Goal: Task Accomplishment & Management: Use online tool/utility

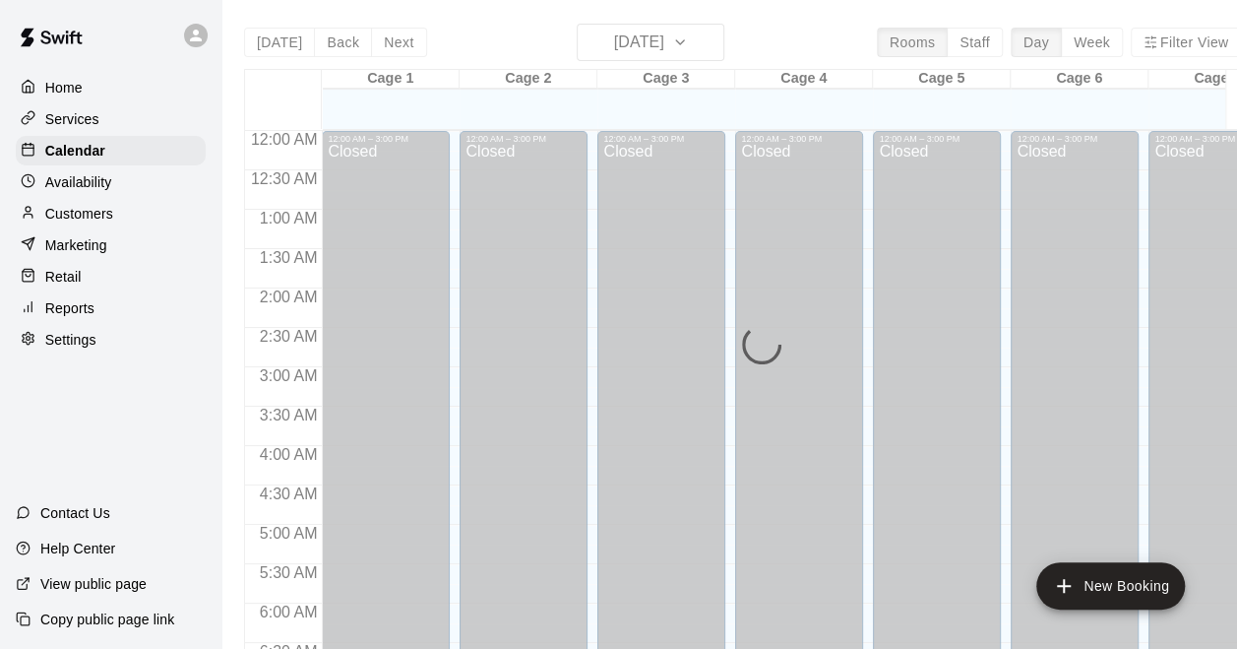
scroll to position [1276, 0]
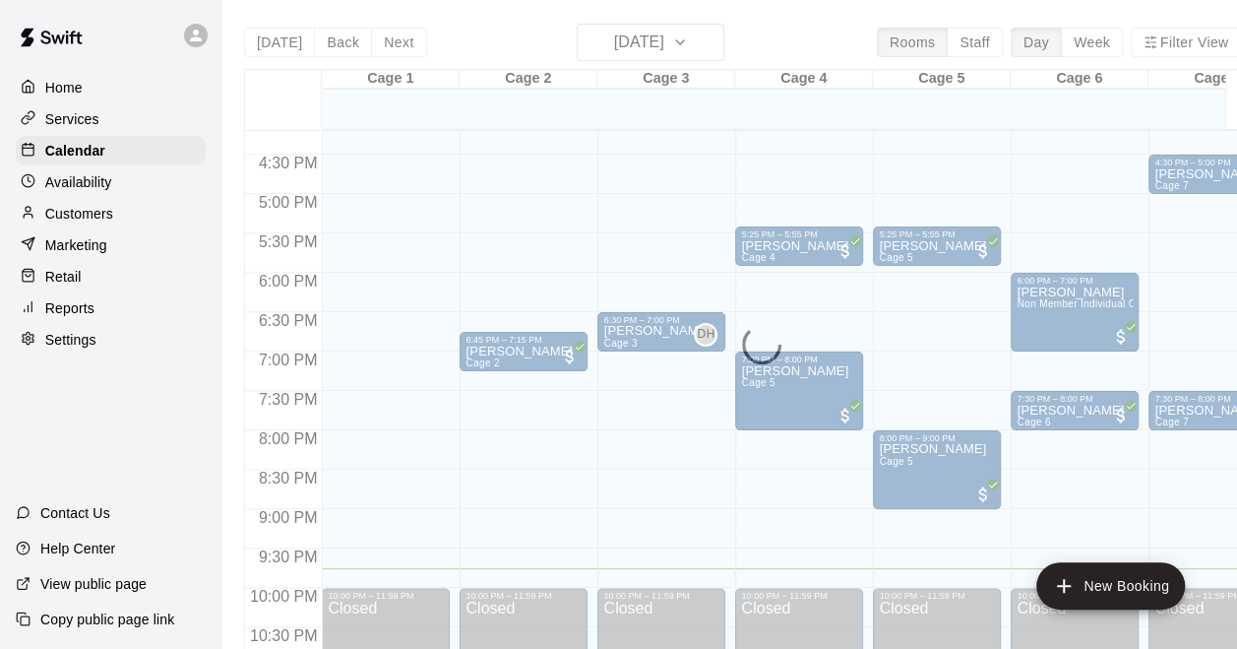
click at [95, 91] on div "Home" at bounding box center [111, 88] width 190 height 30
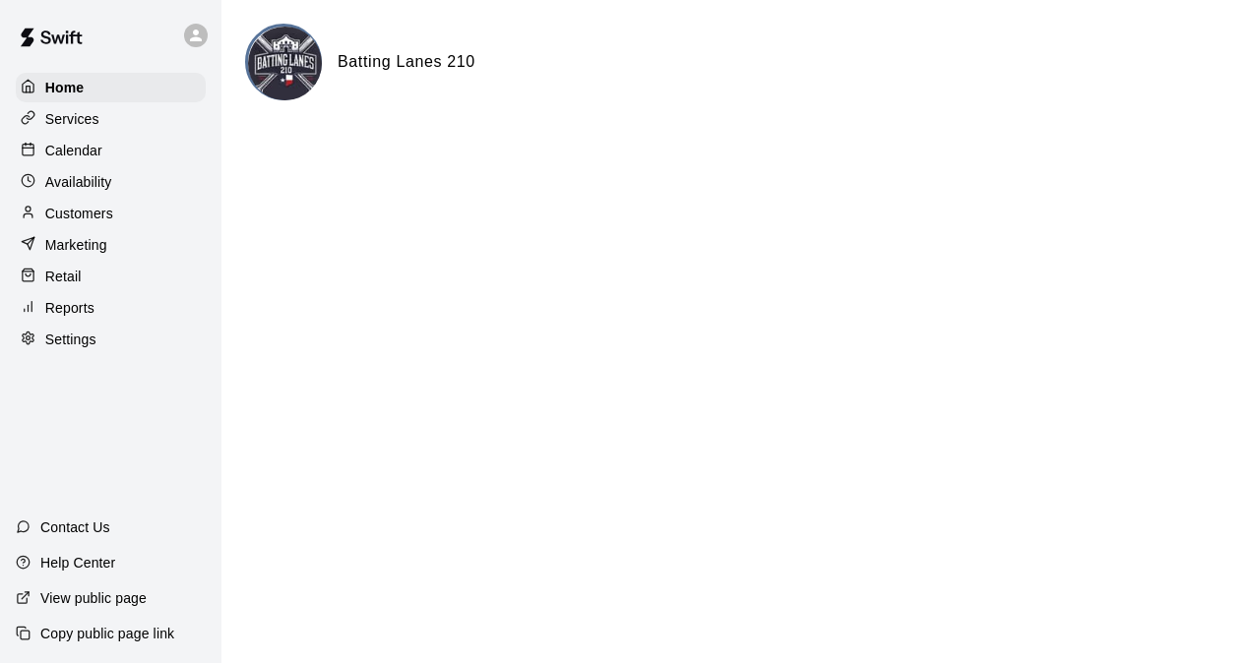
click at [87, 156] on p "Calendar" at bounding box center [73, 151] width 57 height 20
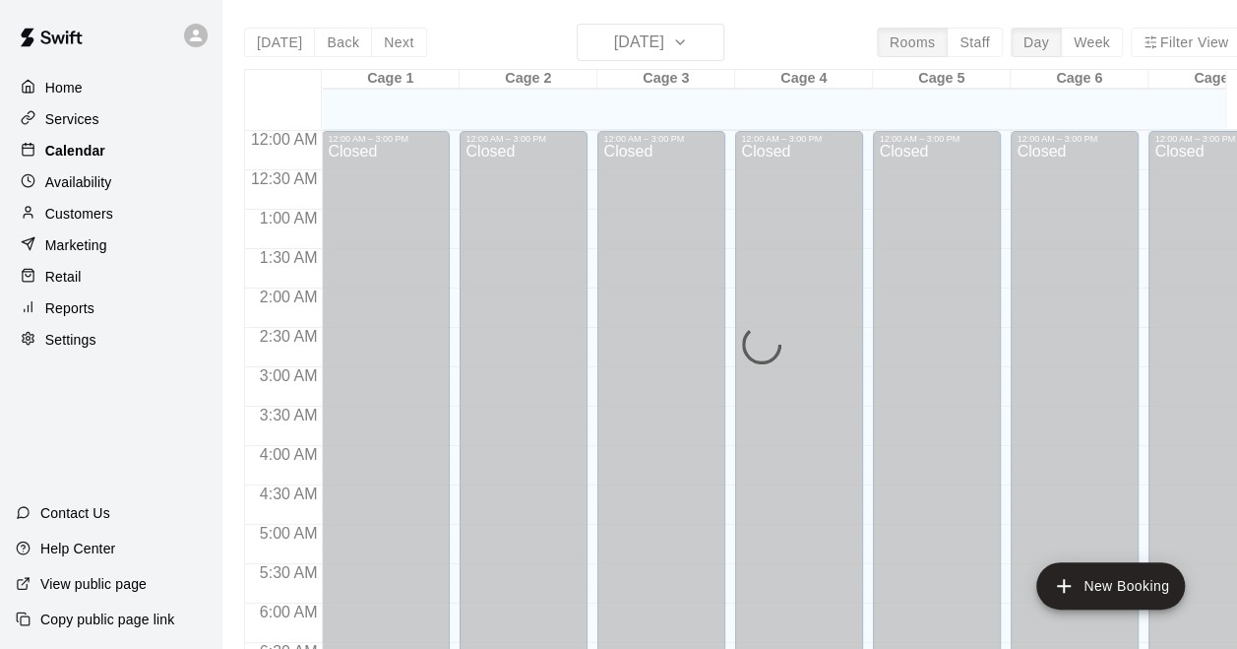
scroll to position [1276, 0]
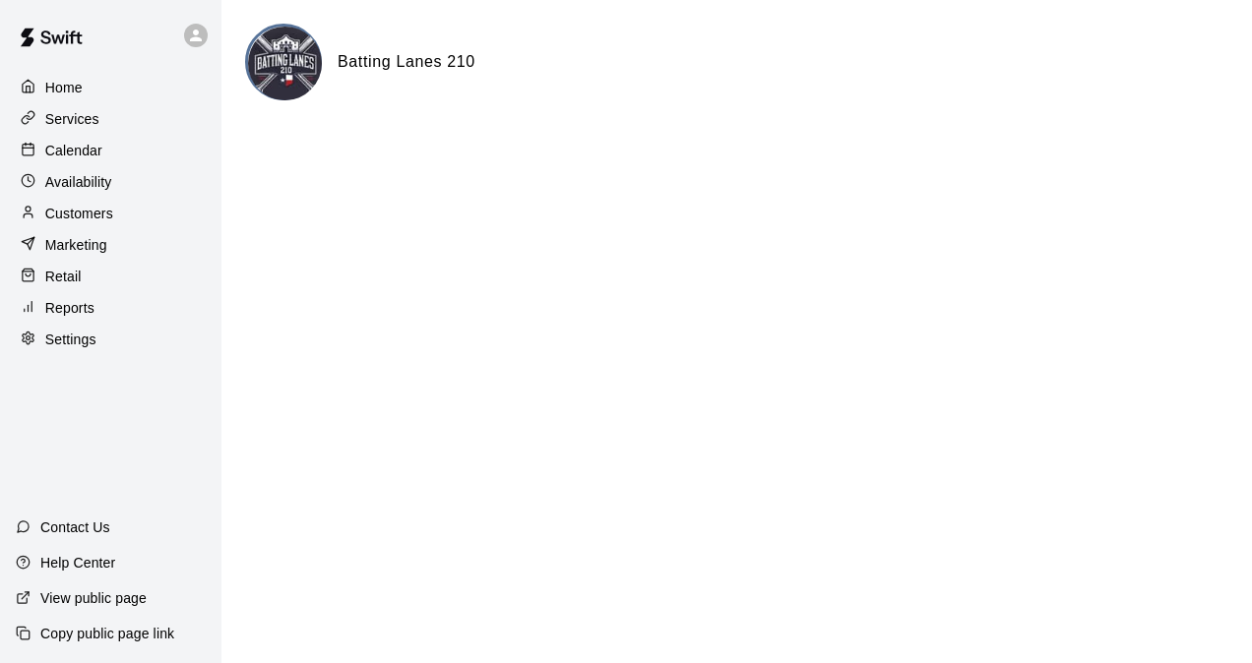
click at [93, 159] on p "Calendar" at bounding box center [73, 151] width 57 height 20
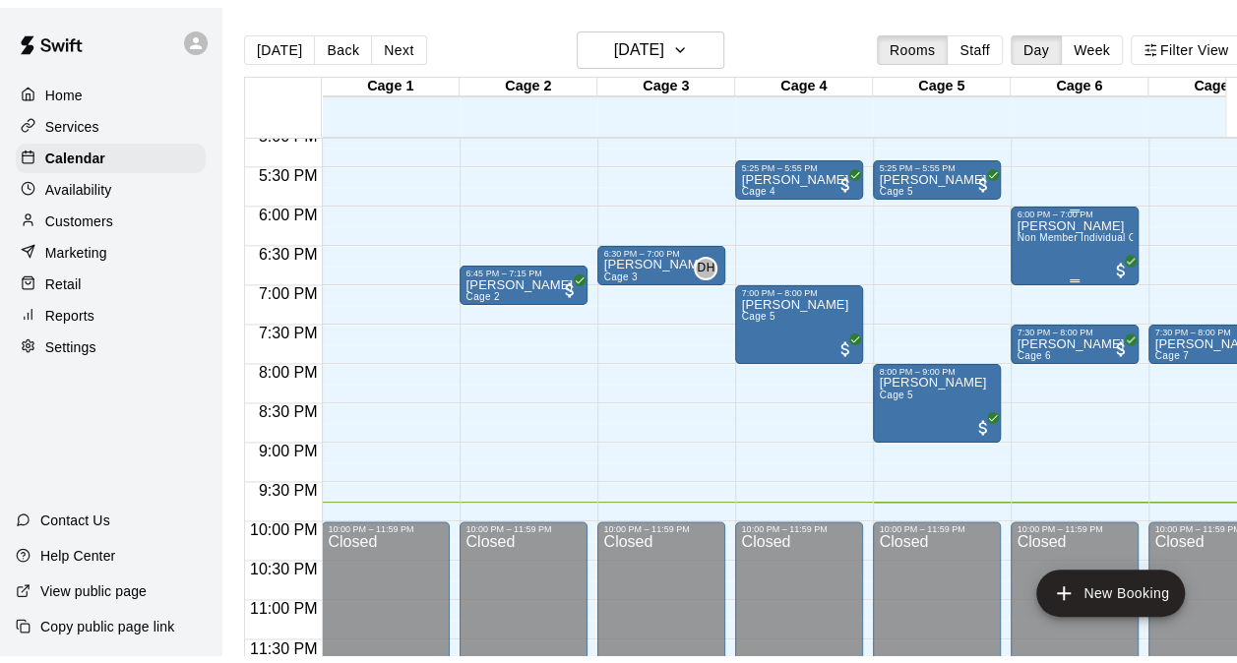
scroll to position [1251, 0]
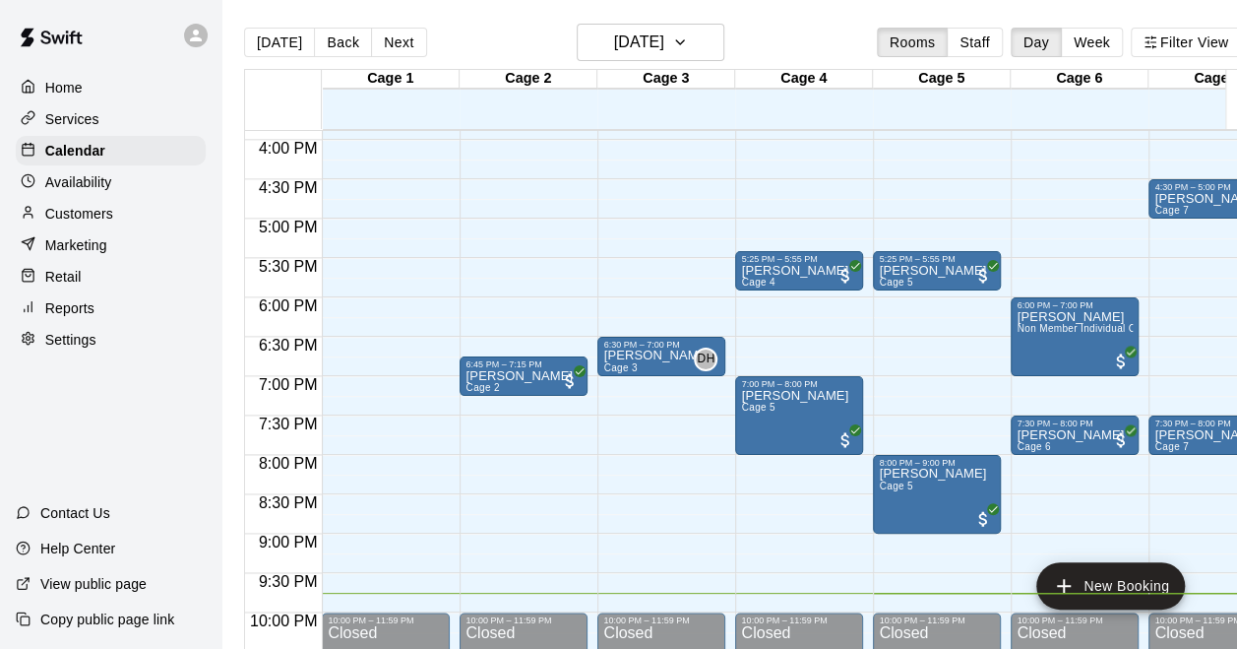
click at [89, 318] on p "Reports" at bounding box center [69, 308] width 49 height 20
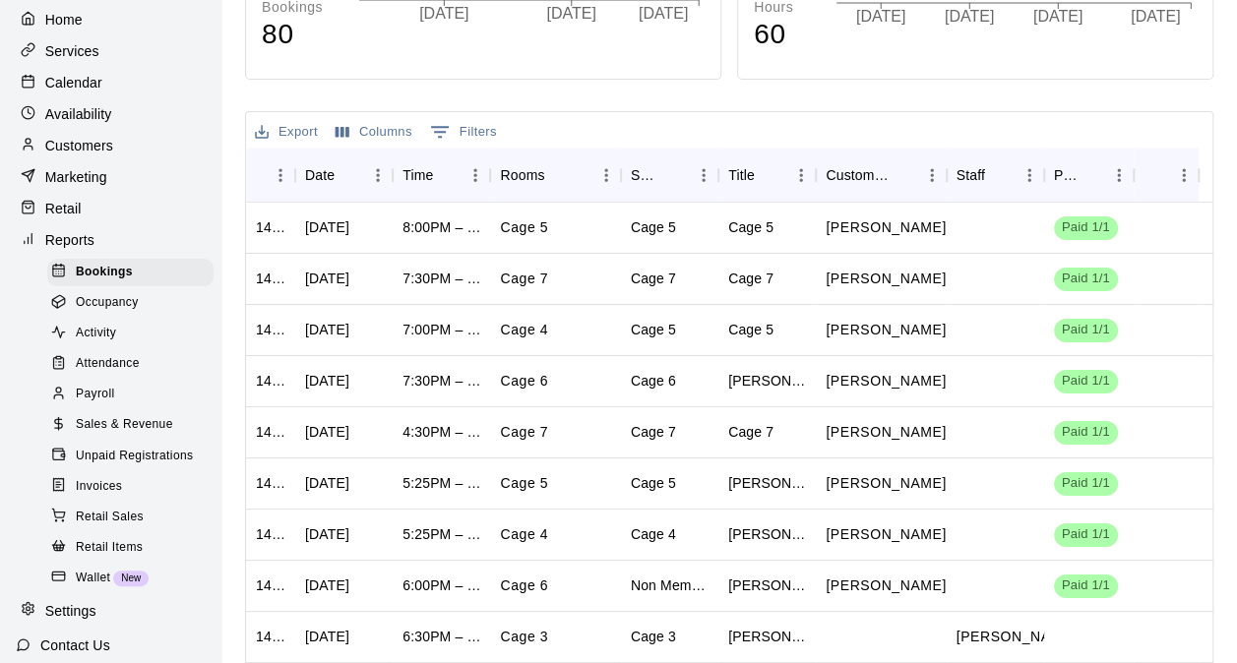
scroll to position [98, 0]
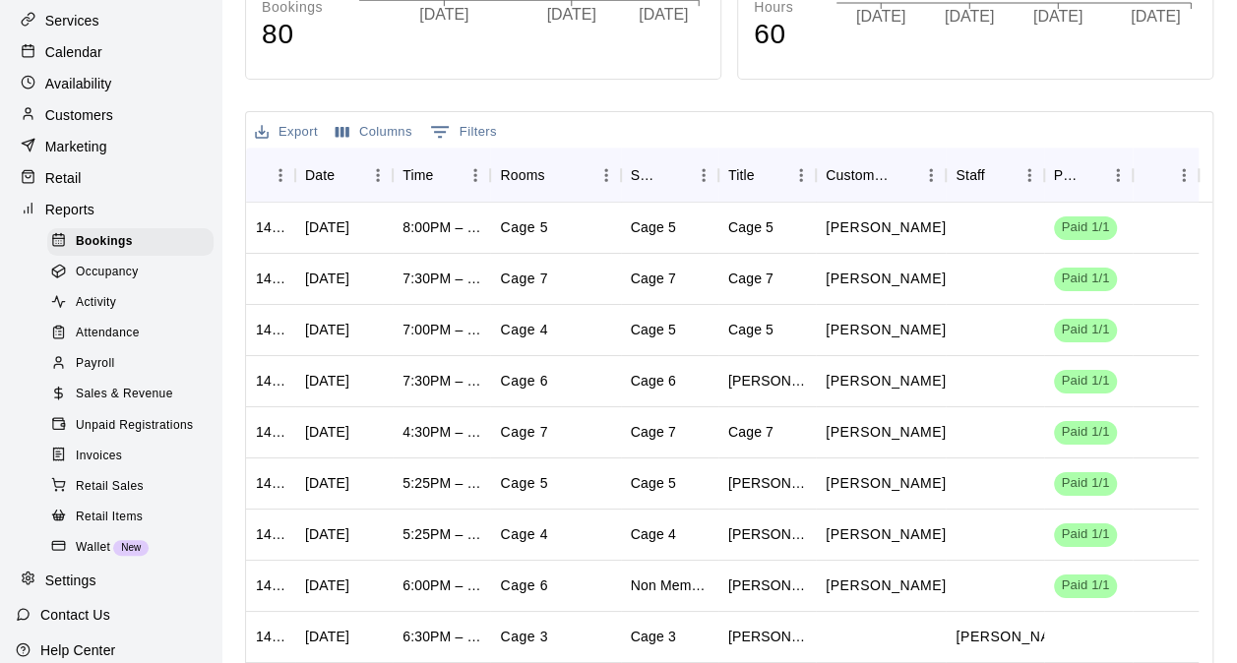
click at [154, 405] on span "Sales & Revenue" at bounding box center [124, 395] width 97 height 20
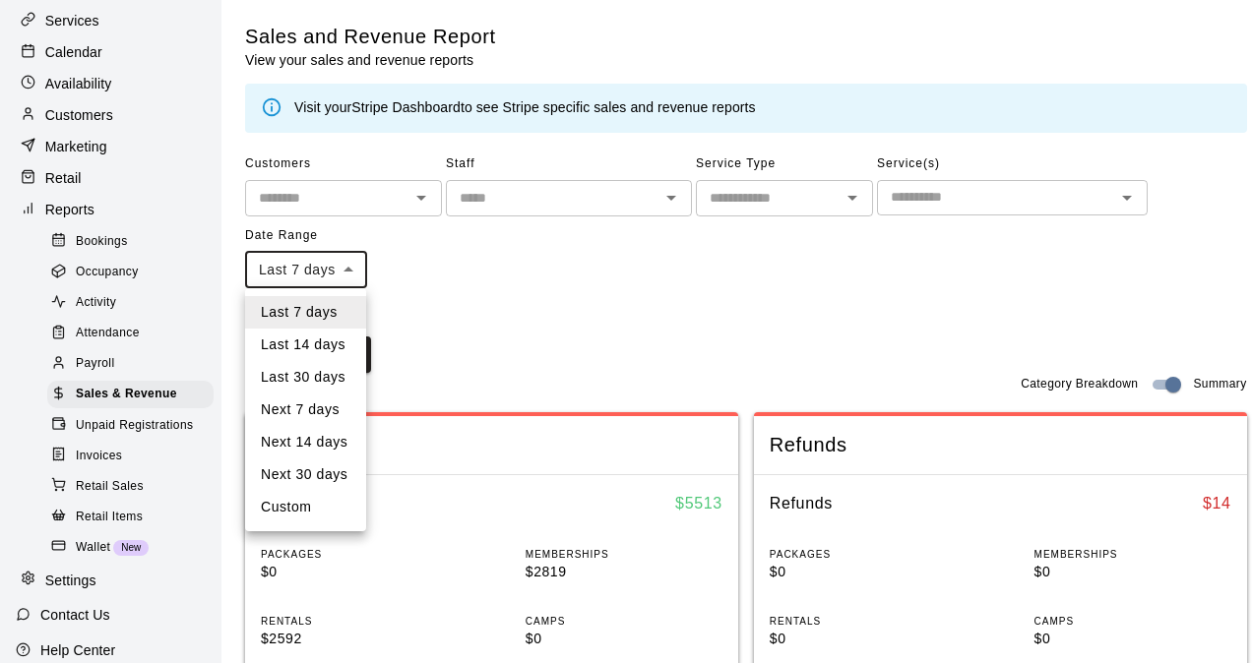
click at [365, 272] on div at bounding box center [626, 331] width 1252 height 663
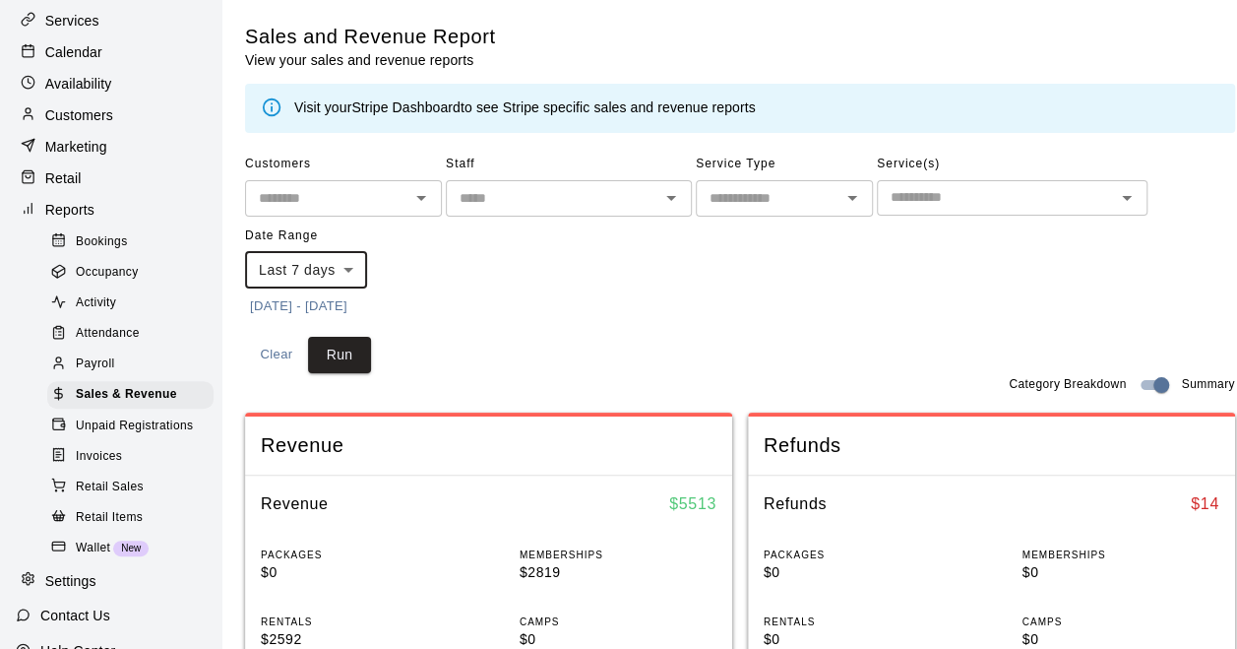
click at [319, 309] on button "[DATE] - [DATE]" at bounding box center [298, 306] width 107 height 31
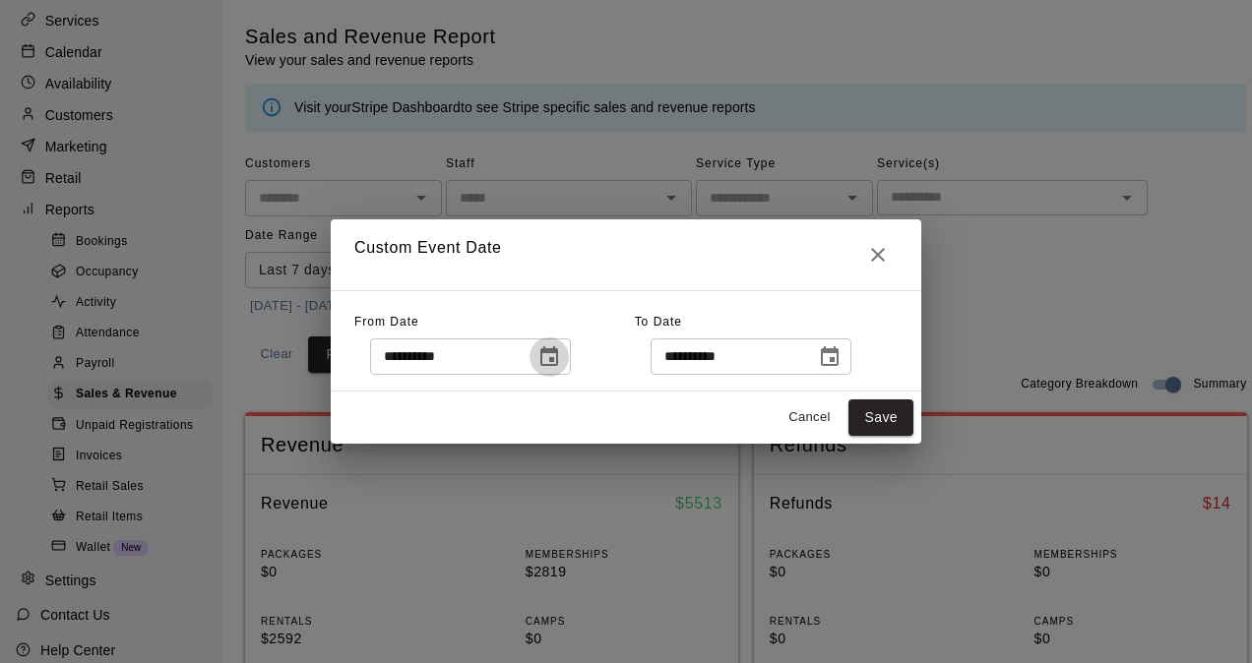
click at [558, 352] on icon "Choose date, selected date is Sep 10, 2025" at bounding box center [549, 357] width 18 height 20
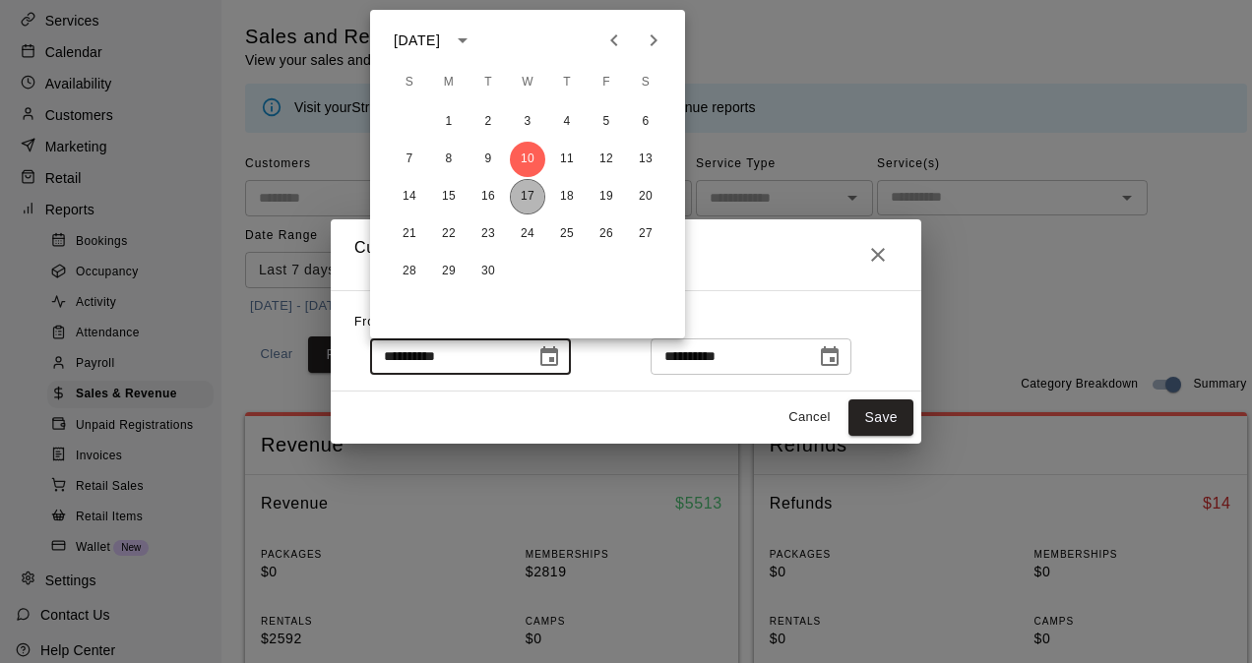
click at [536, 199] on button "17" at bounding box center [527, 196] width 35 height 35
type input "**********"
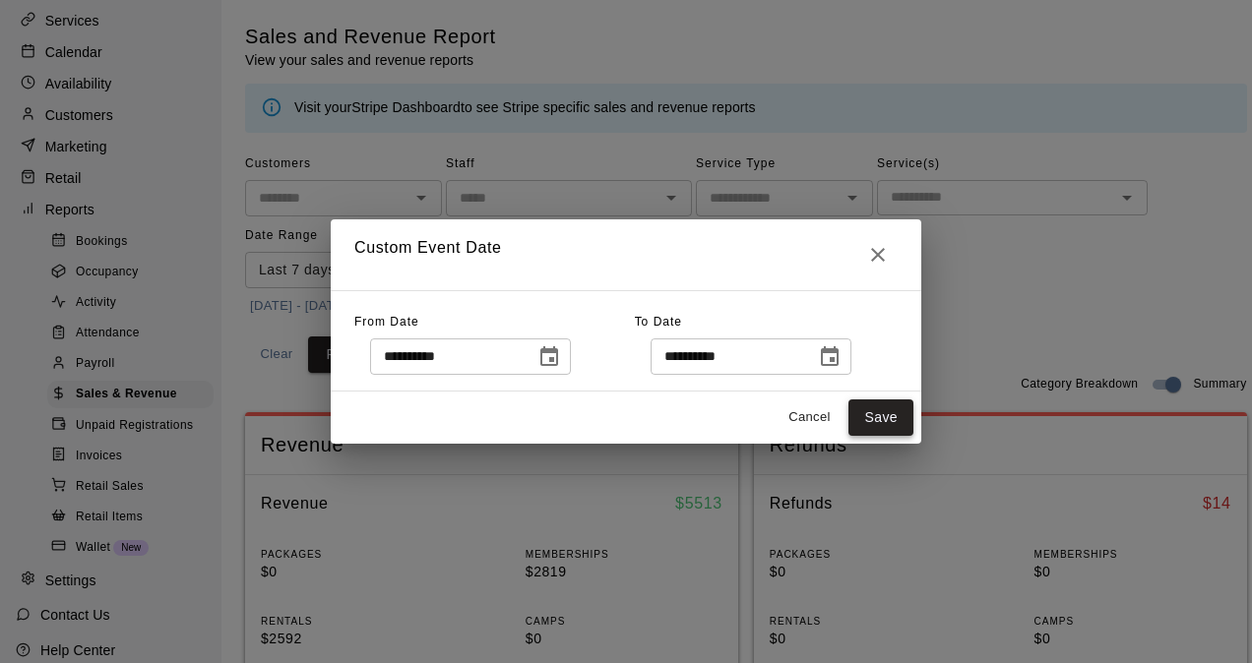
click at [878, 425] on button "Save" at bounding box center [881, 418] width 65 height 36
type input "******"
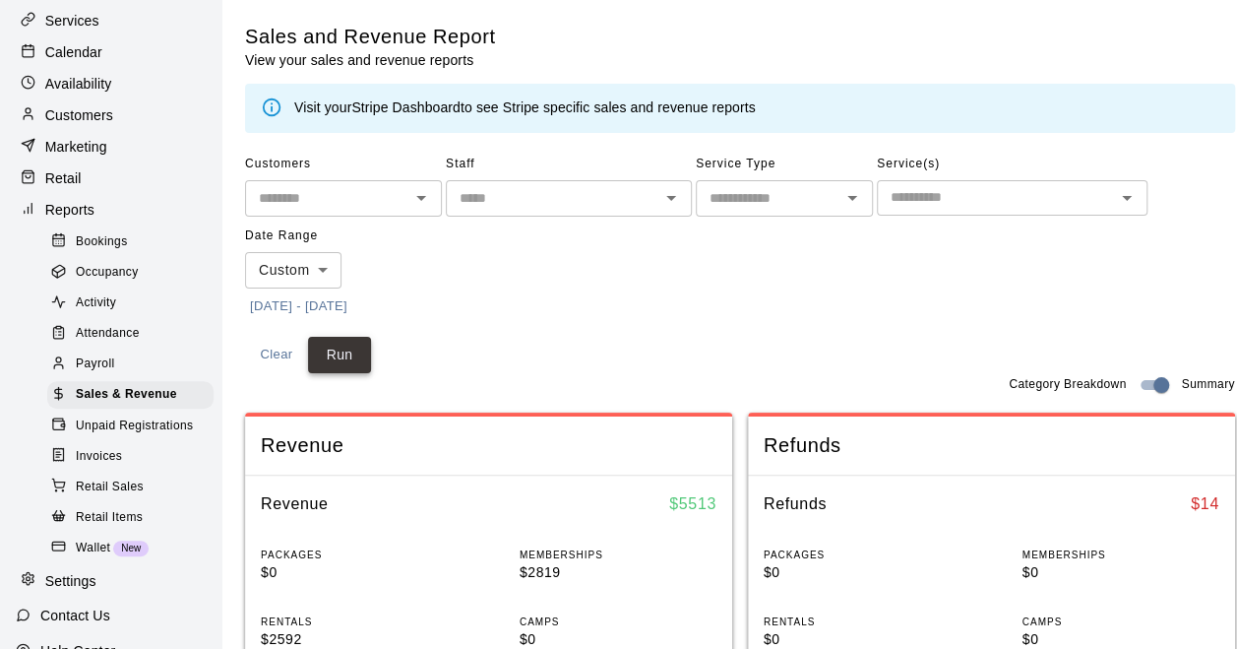
click at [364, 361] on button "Run" at bounding box center [339, 355] width 63 height 36
click at [352, 300] on button "[DATE] - [DATE]" at bounding box center [298, 306] width 107 height 31
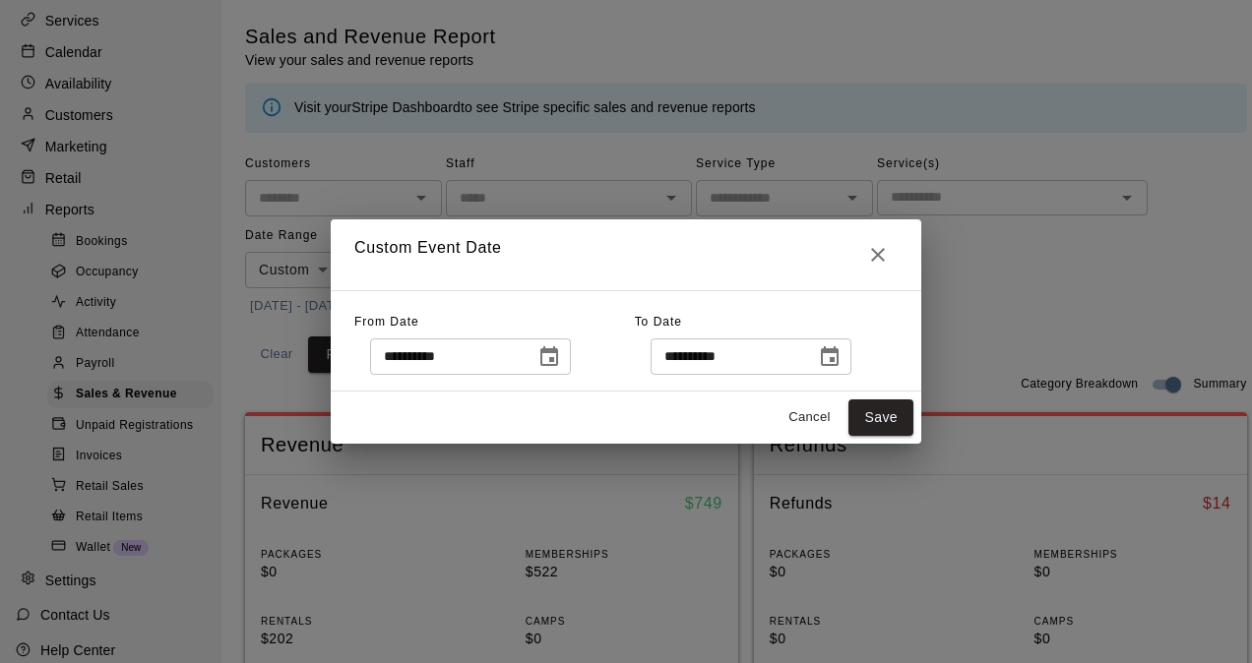
click at [557, 373] on button "Choose date, selected date is Sep 17, 2025" at bounding box center [549, 357] width 39 height 39
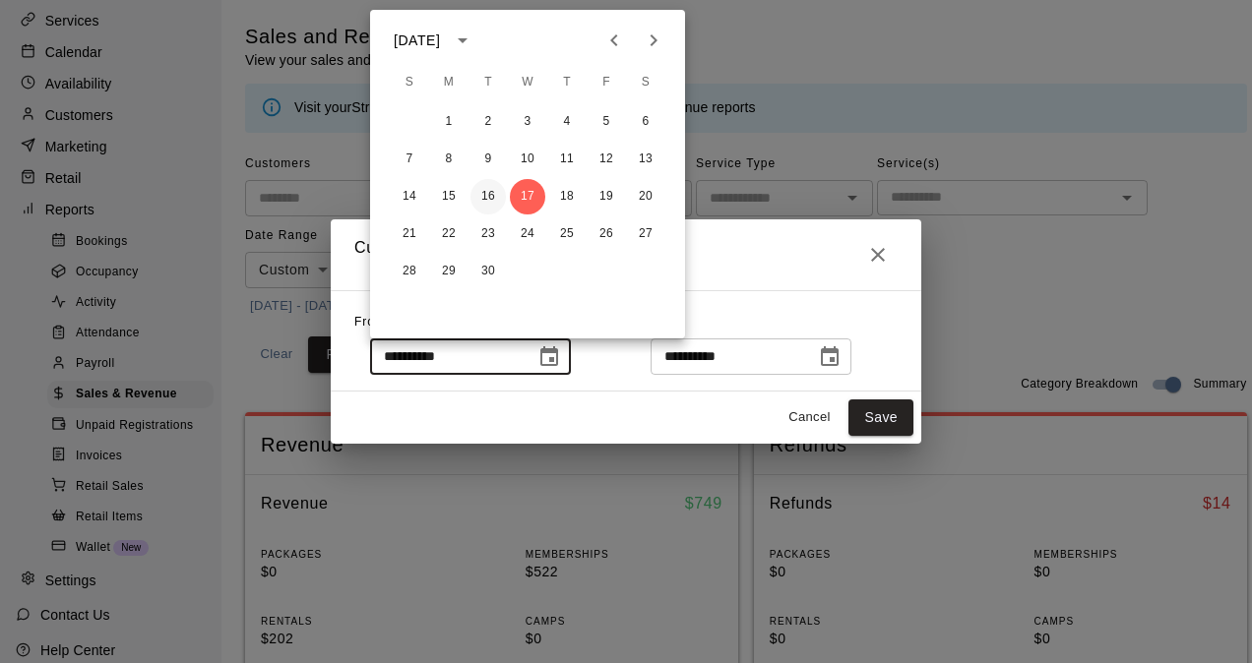
click at [497, 191] on button "16" at bounding box center [488, 196] width 35 height 35
type input "**********"
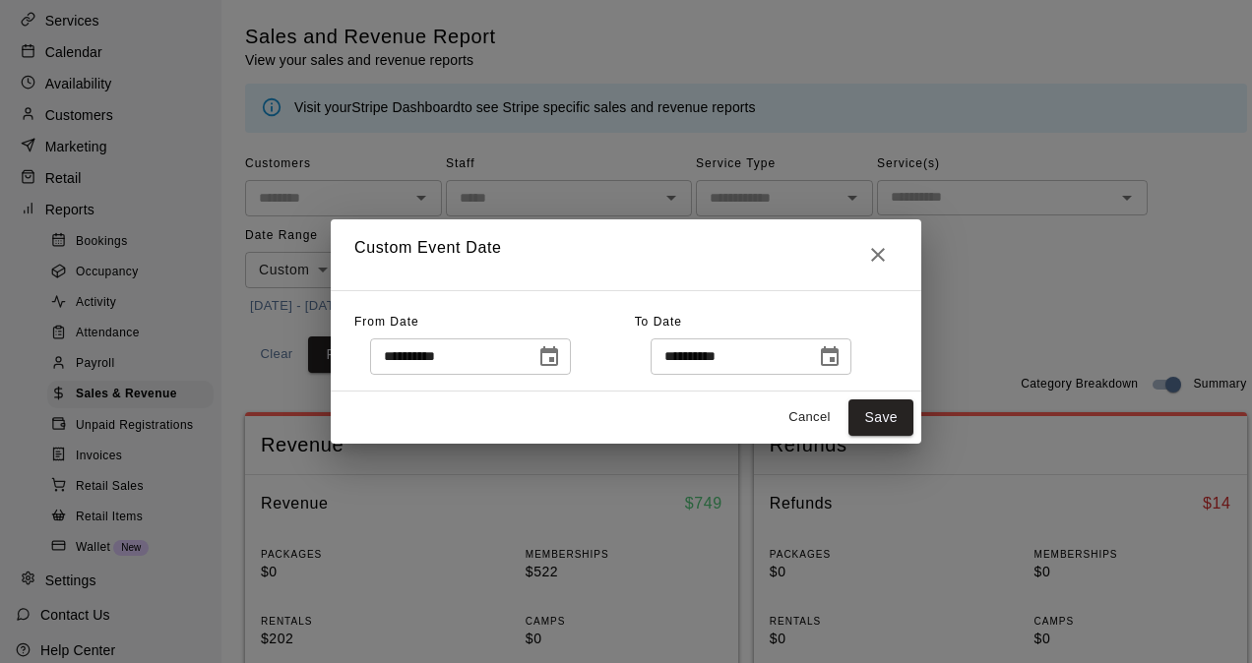
click at [842, 347] on icon "Choose date, selected date is Sep 17, 2025" at bounding box center [830, 358] width 24 height 24
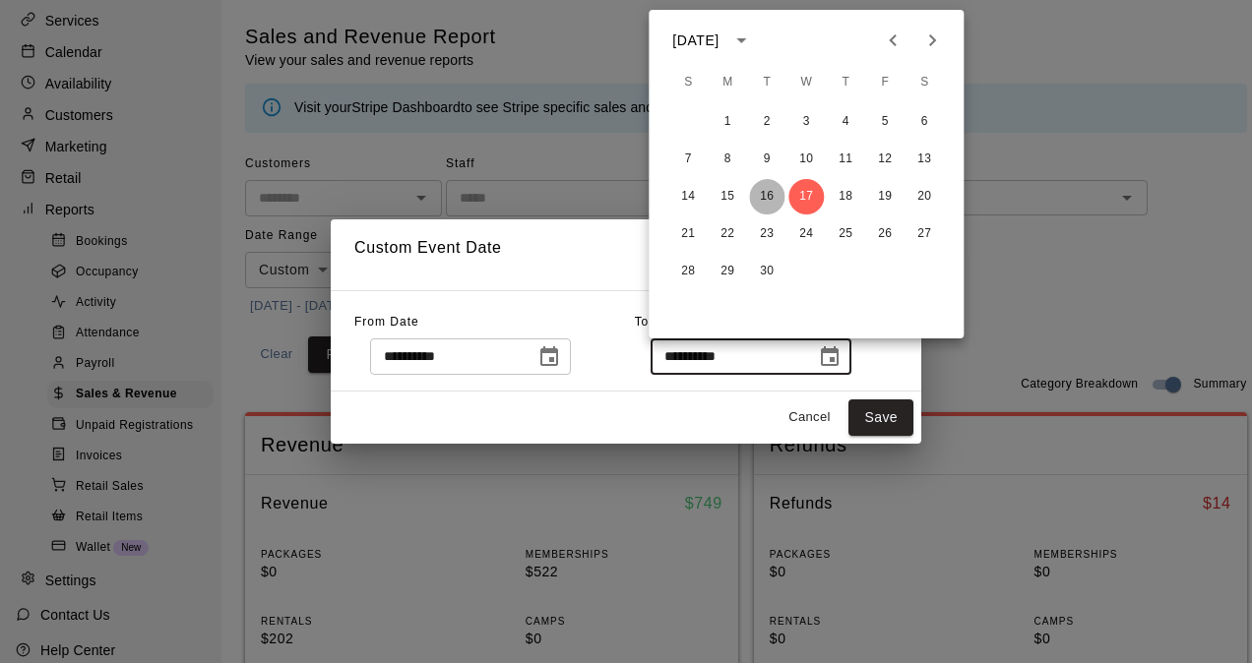
click at [772, 195] on button "16" at bounding box center [766, 196] width 35 height 35
type input "**********"
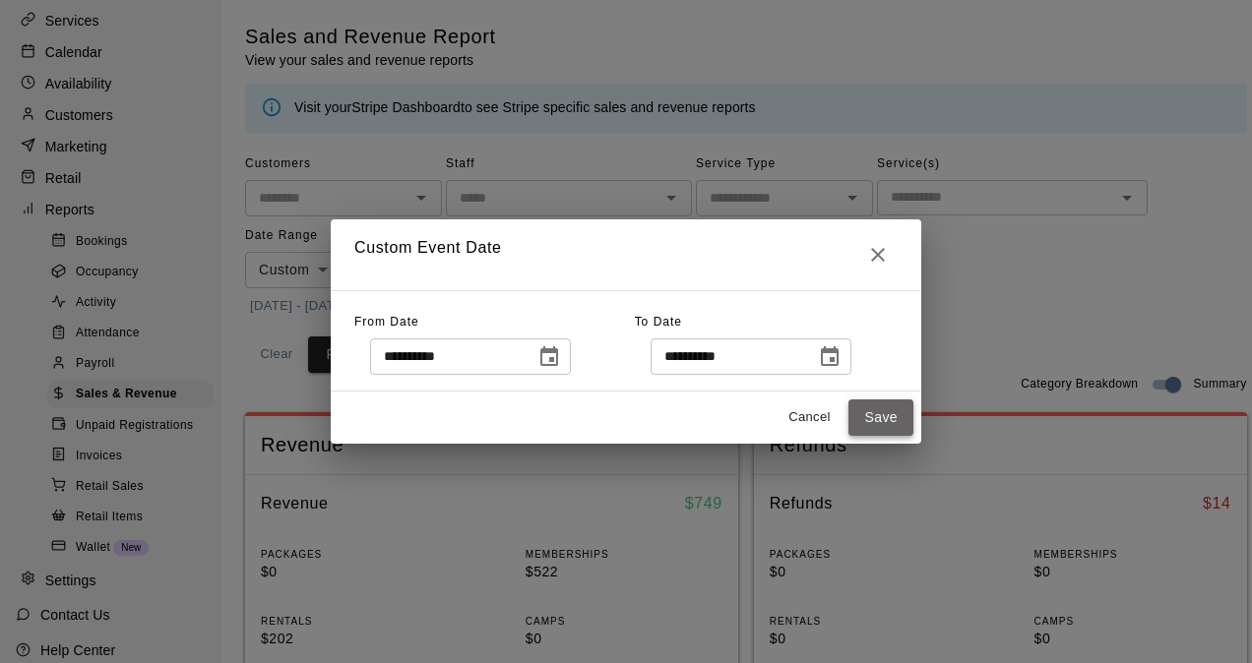
click at [883, 413] on button "Save" at bounding box center [881, 418] width 65 height 36
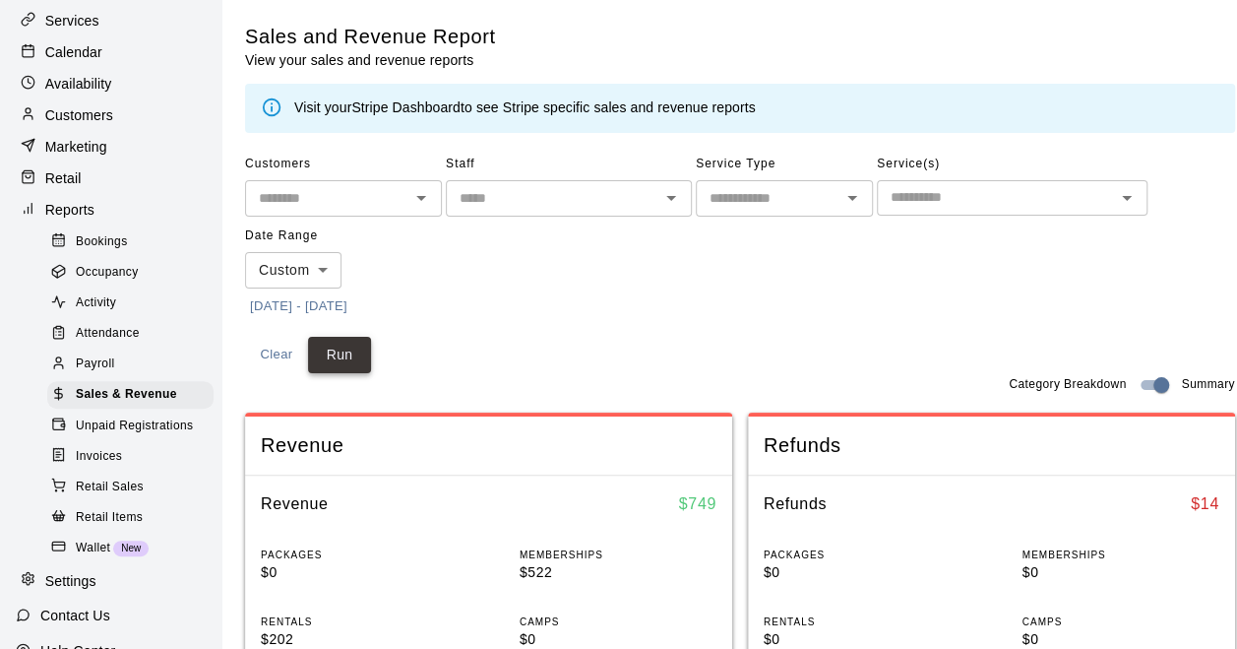
click at [362, 357] on button "Run" at bounding box center [339, 355] width 63 height 36
click at [344, 307] on button "[DATE] - [DATE]" at bounding box center [298, 306] width 107 height 31
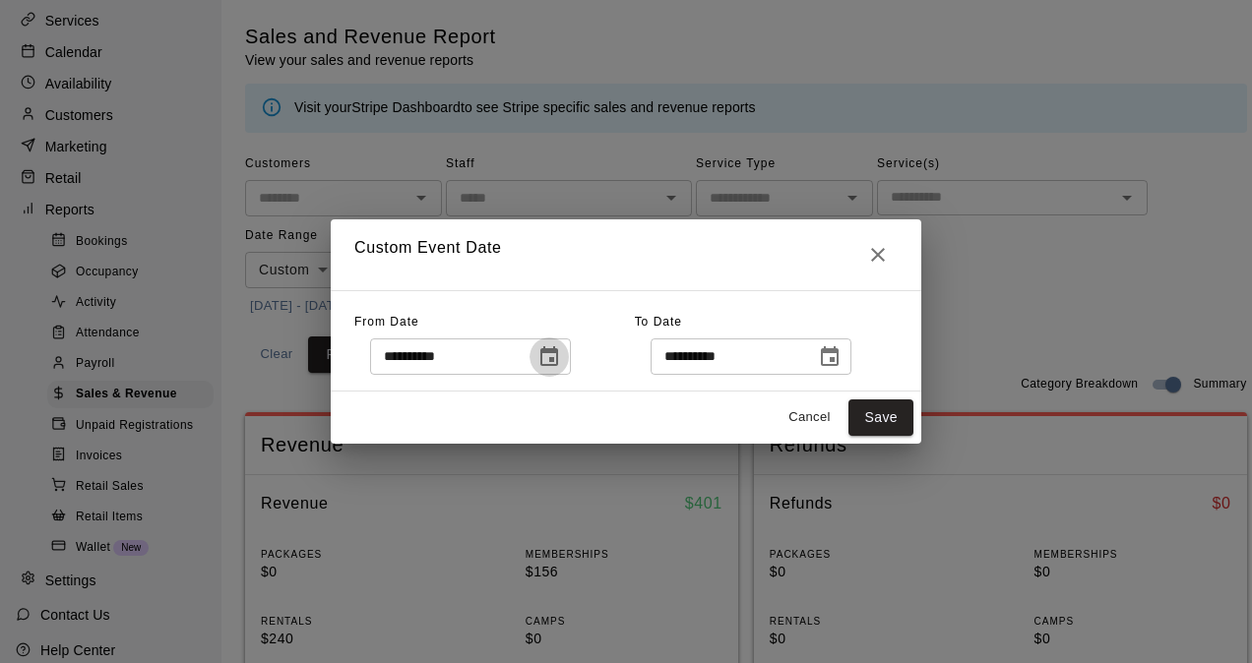
click at [561, 356] on icon "Choose date, selected date is Sep 16, 2025" at bounding box center [549, 358] width 24 height 24
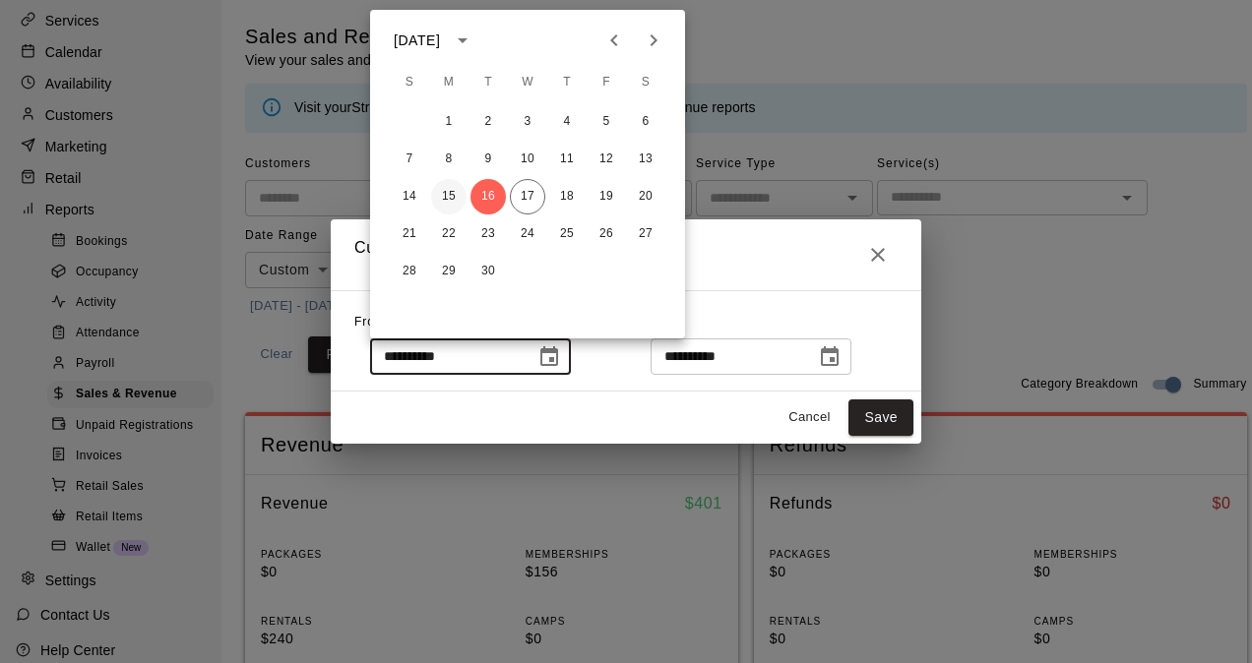
click at [451, 195] on button "15" at bounding box center [448, 196] width 35 height 35
type input "**********"
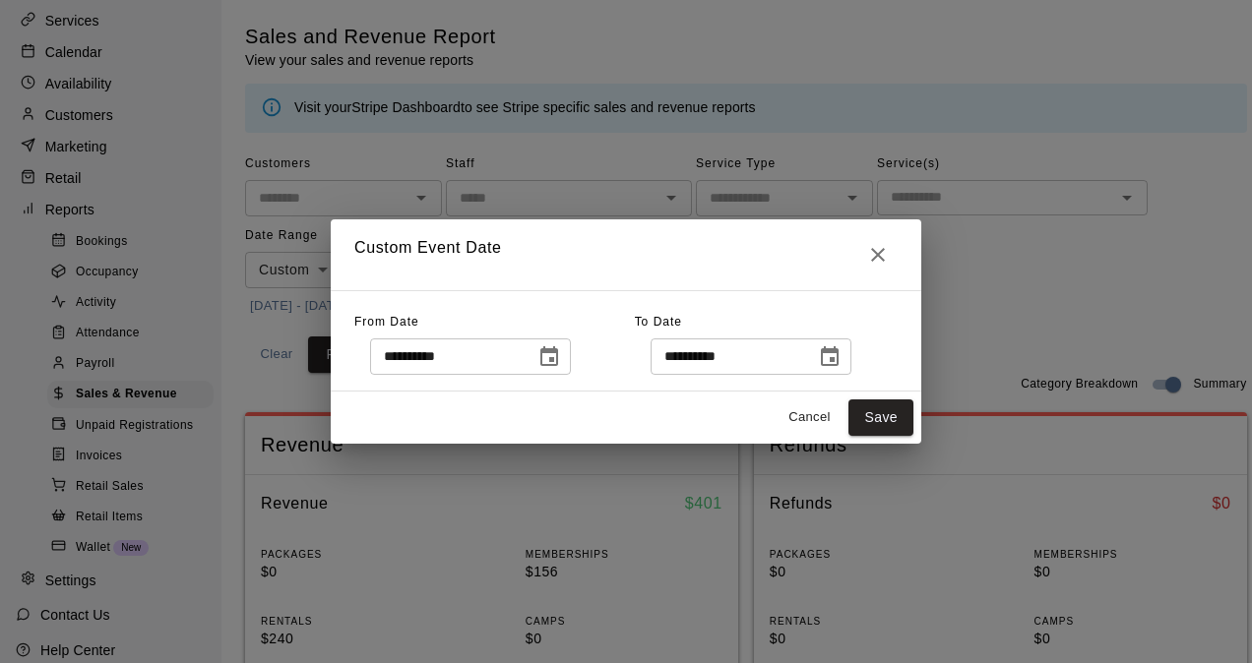
click at [839, 349] on icon "Choose date, selected date is Sep 16, 2025" at bounding box center [830, 357] width 18 height 20
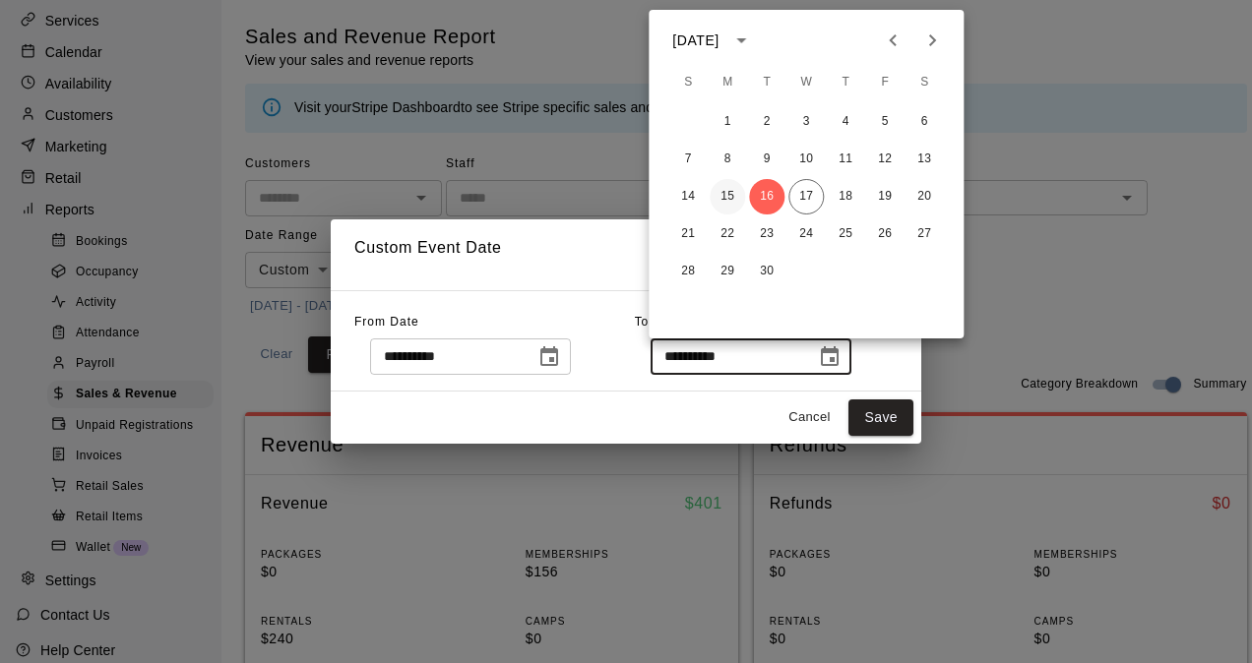
click at [732, 193] on button "15" at bounding box center [727, 196] width 35 height 35
type input "**********"
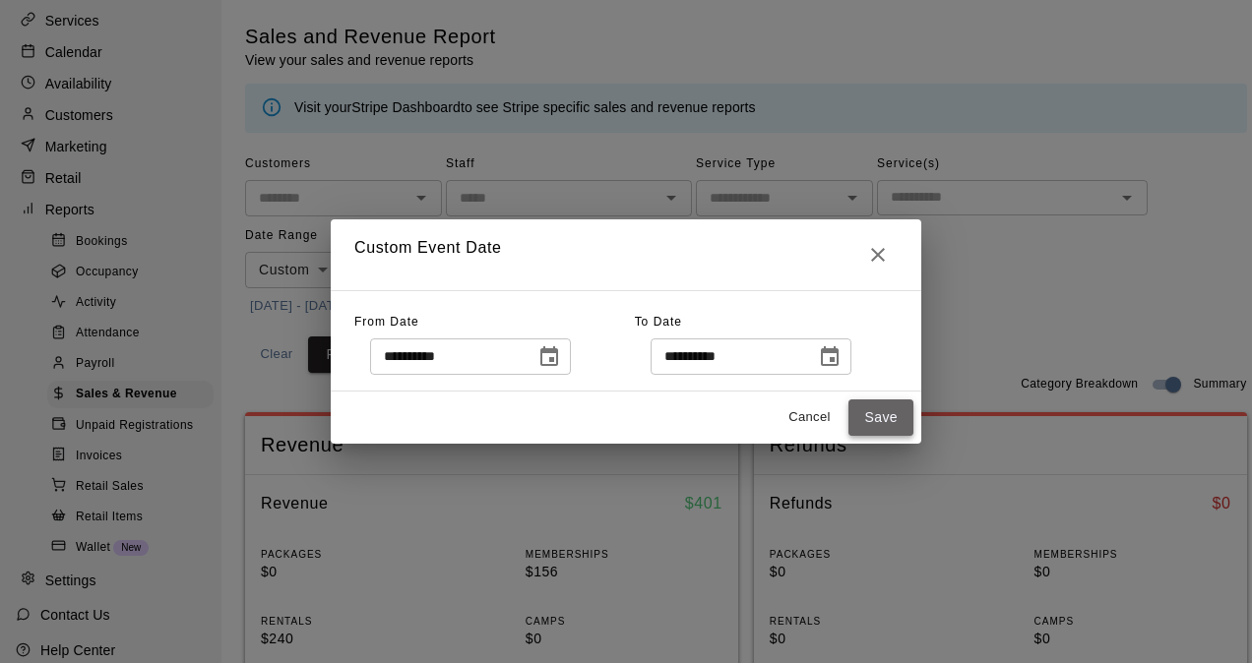
click at [888, 413] on button "Save" at bounding box center [881, 418] width 65 height 36
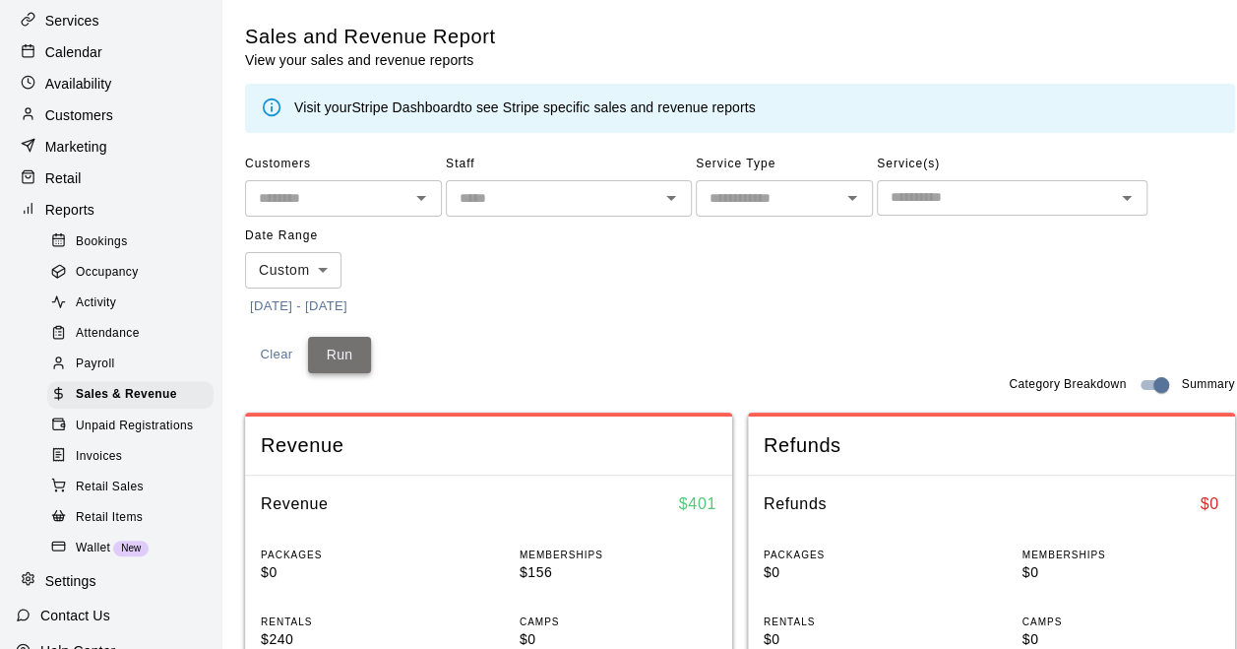
click at [339, 354] on button "Run" at bounding box center [339, 355] width 63 height 36
click at [352, 315] on button "[DATE] - [DATE]" at bounding box center [298, 306] width 107 height 31
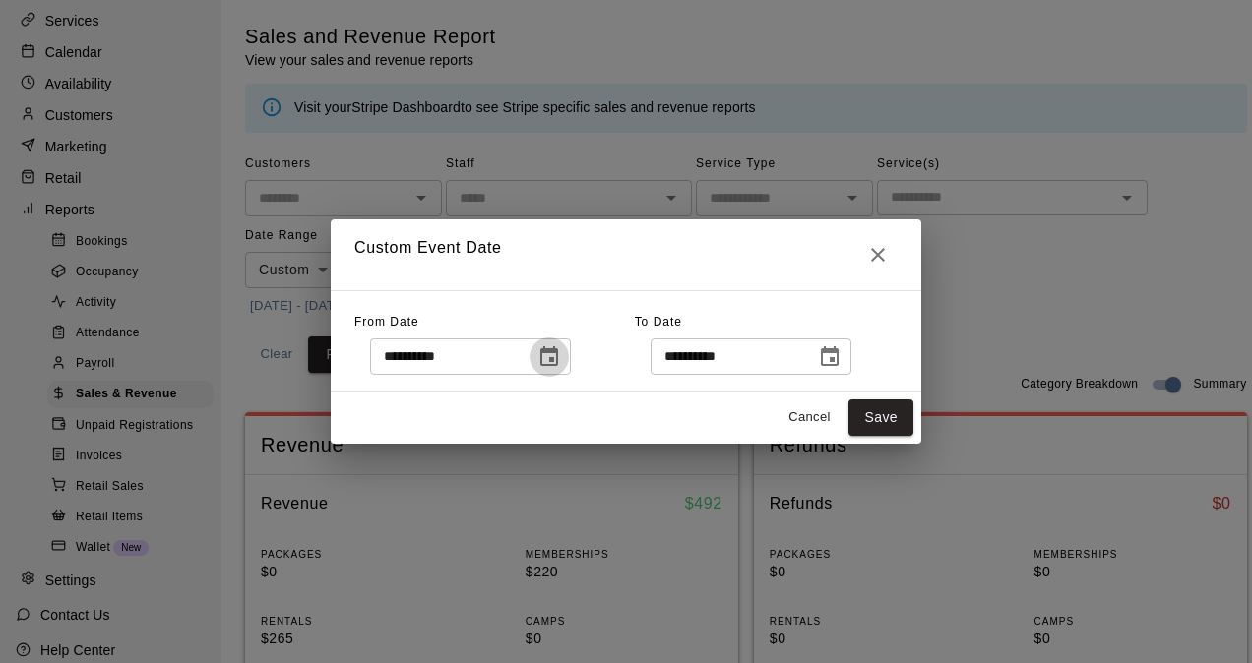
click at [558, 352] on icon "Choose date, selected date is Sep 15, 2025" at bounding box center [549, 357] width 18 height 20
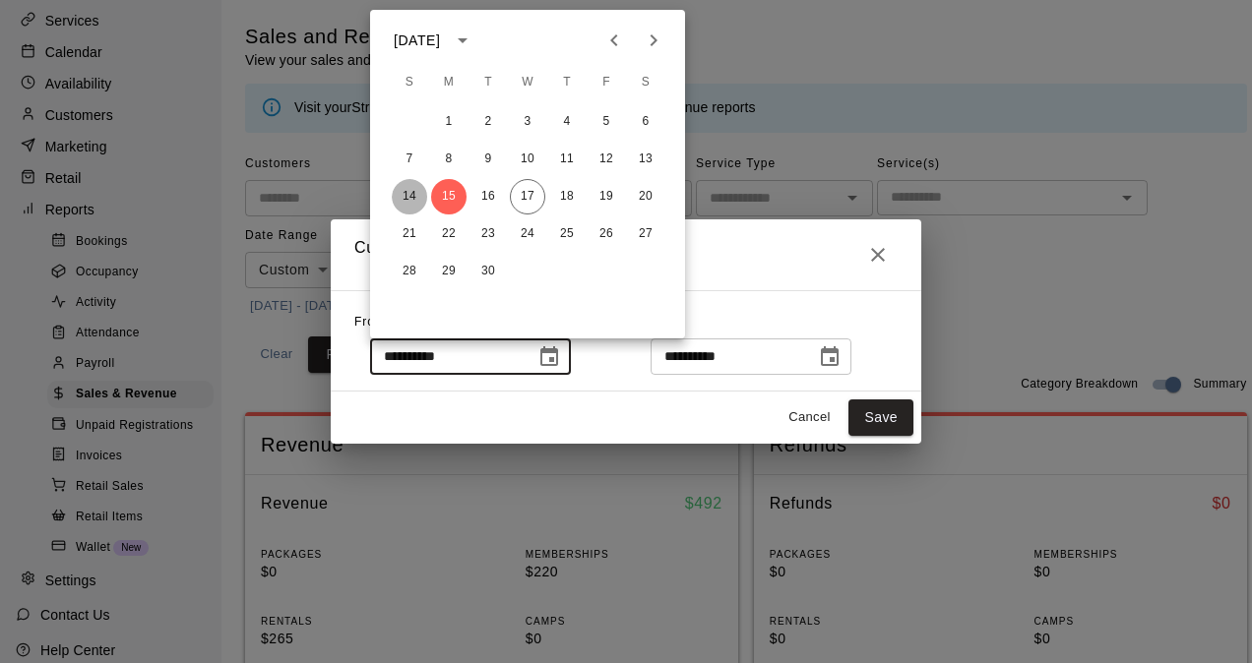
click at [419, 196] on button "14" at bounding box center [409, 196] width 35 height 35
type input "**********"
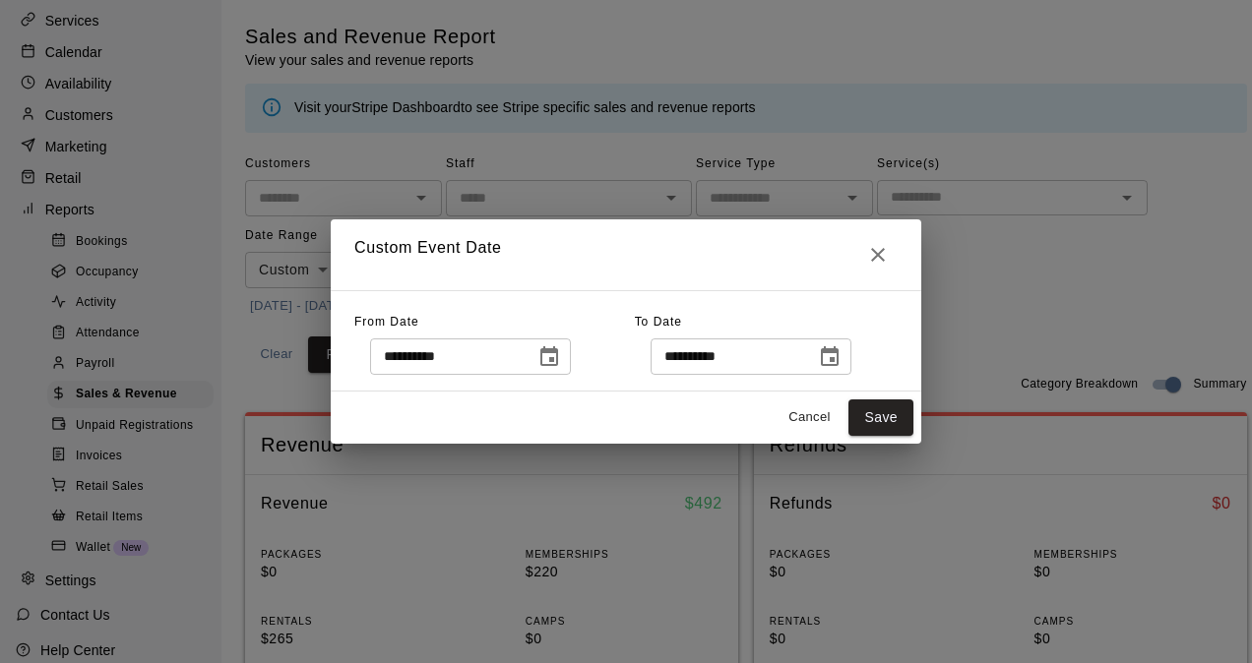
click at [850, 356] on button "Choose date, selected date is Sep 15, 2025" at bounding box center [829, 357] width 39 height 39
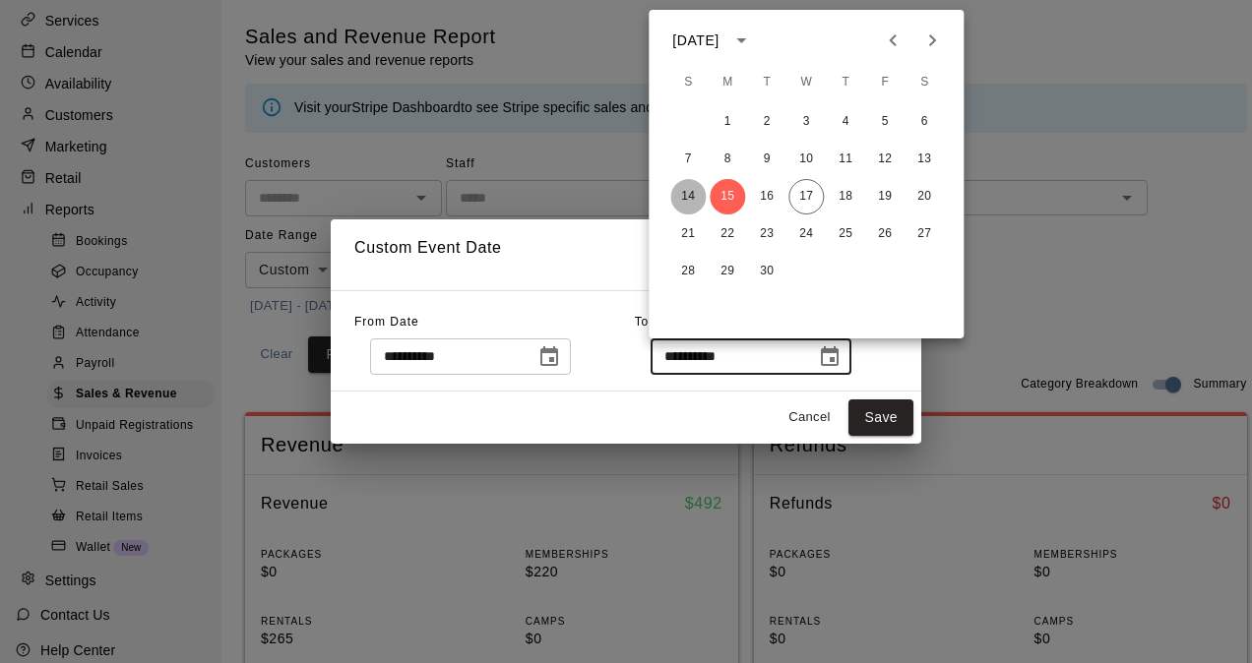
click at [691, 199] on button "14" at bounding box center [687, 196] width 35 height 35
type input "**********"
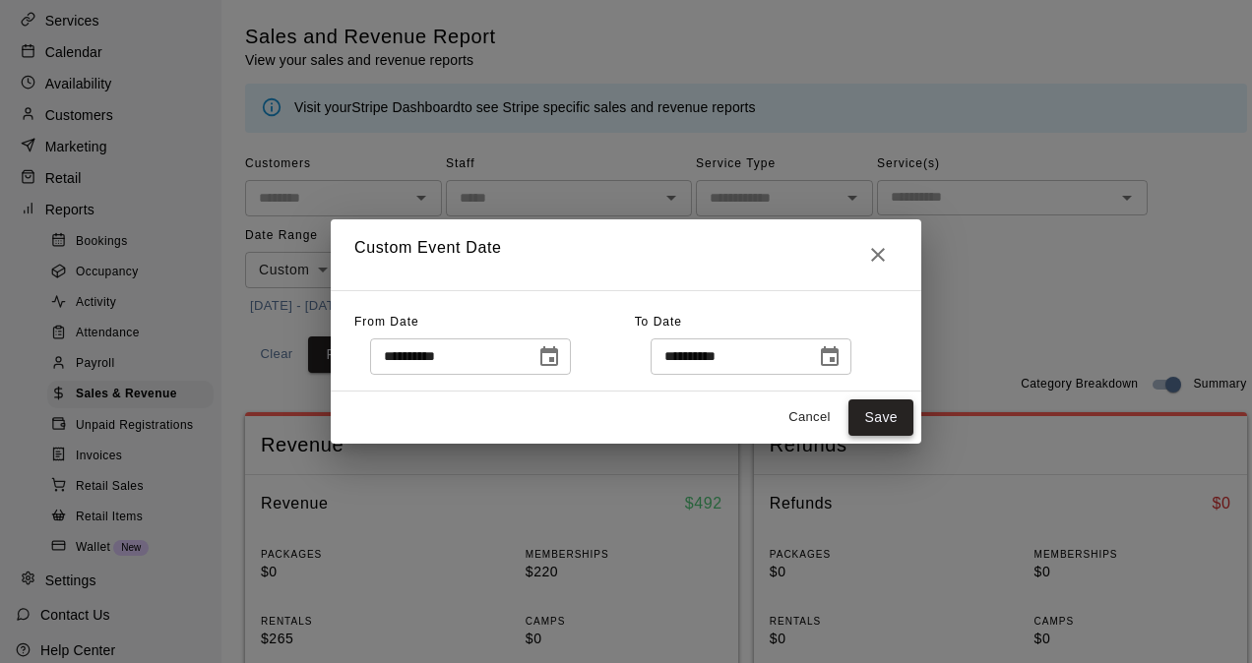
click at [898, 419] on button "Save" at bounding box center [881, 418] width 65 height 36
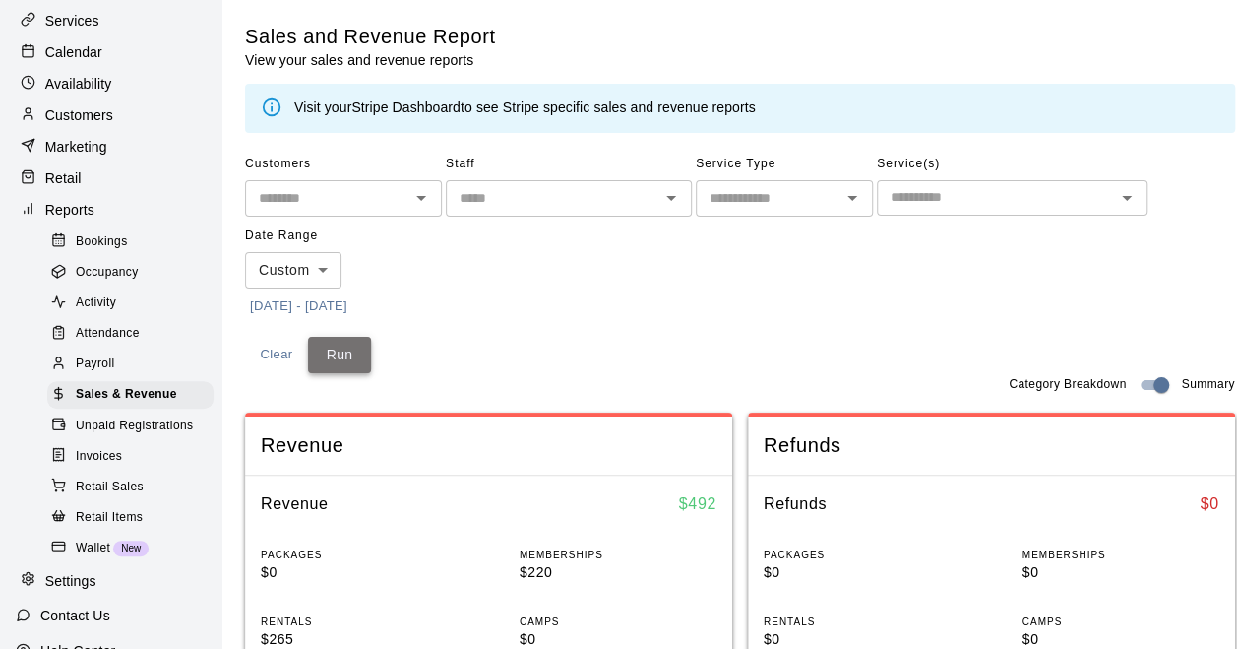
click at [341, 355] on button "Run" at bounding box center [339, 355] width 63 height 36
click at [304, 303] on button "[DATE] - [DATE]" at bounding box center [298, 306] width 107 height 31
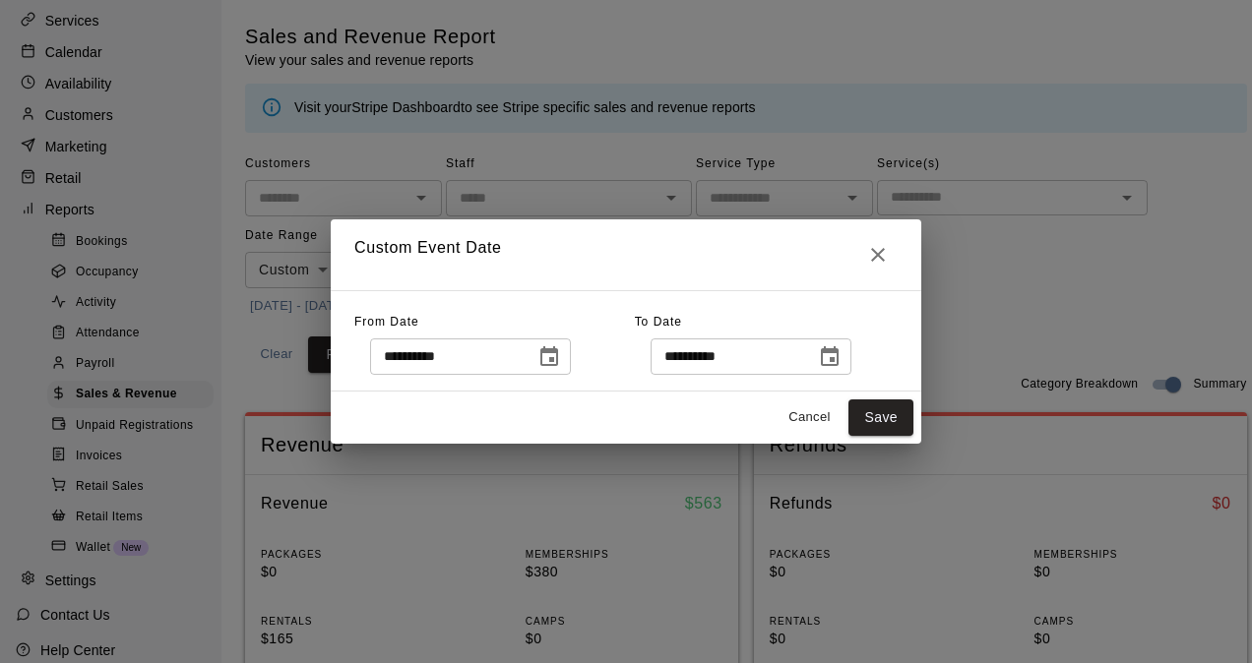
click at [561, 362] on icon "Choose date, selected date is Sep 14, 2025" at bounding box center [549, 358] width 24 height 24
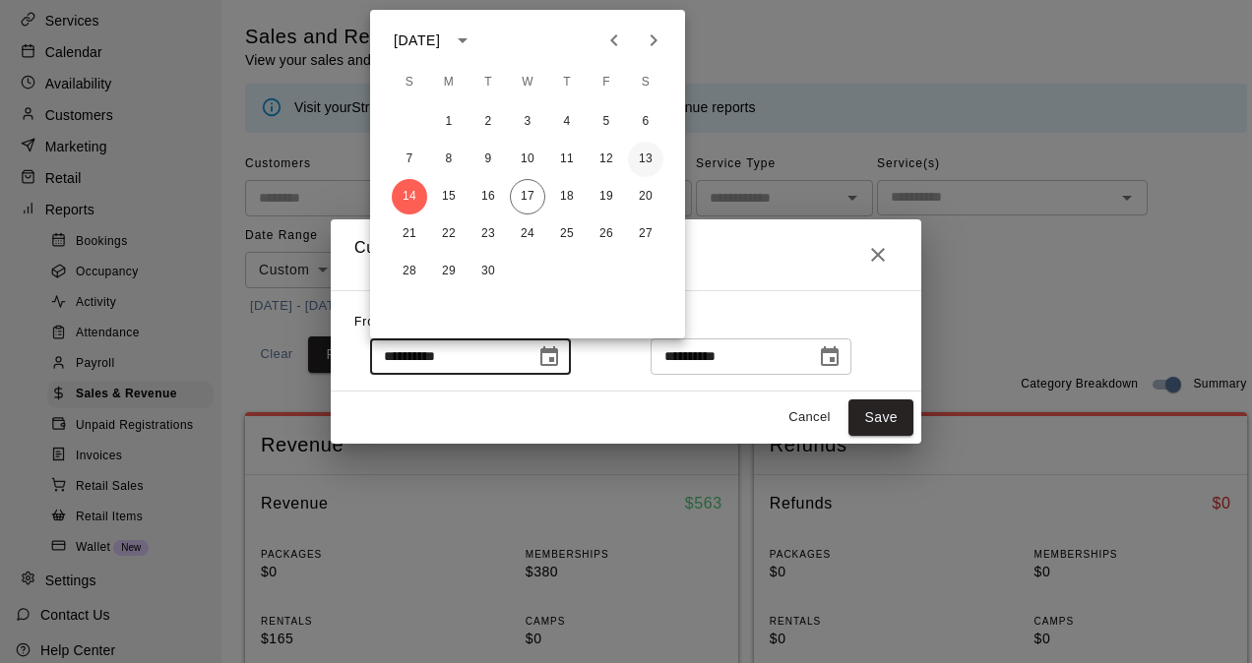
click at [649, 157] on button "13" at bounding box center [645, 159] width 35 height 35
type input "**********"
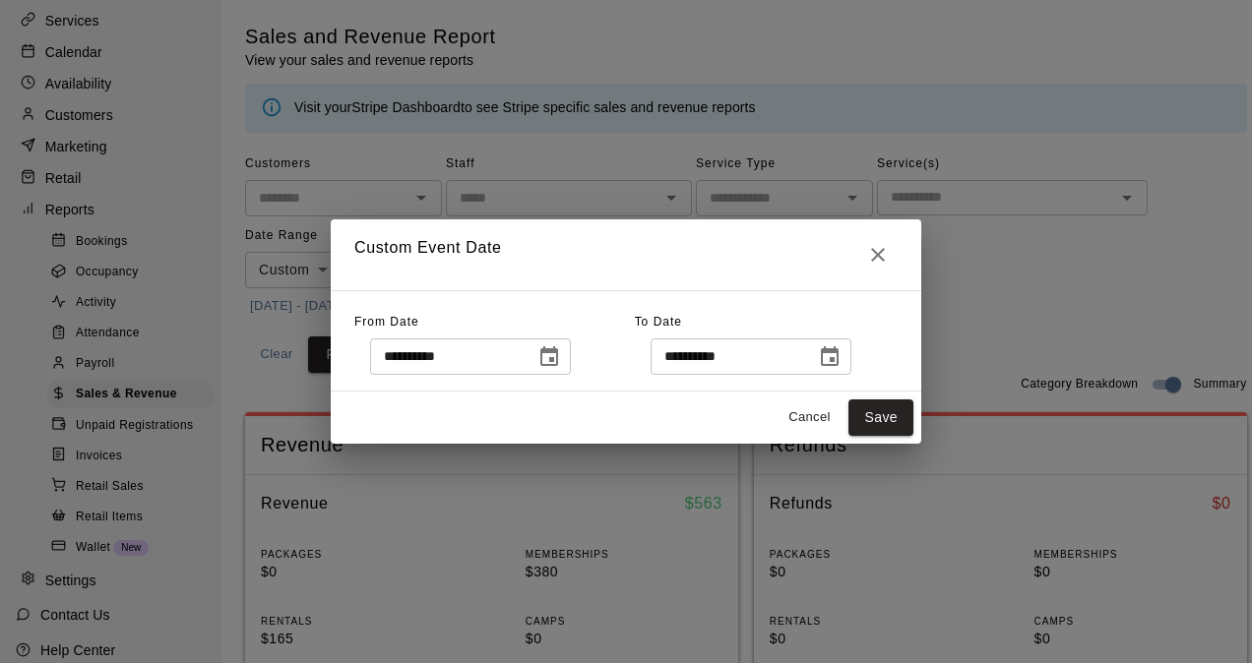
click at [842, 363] on icon "Choose date, selected date is Sep 14, 2025" at bounding box center [830, 358] width 24 height 24
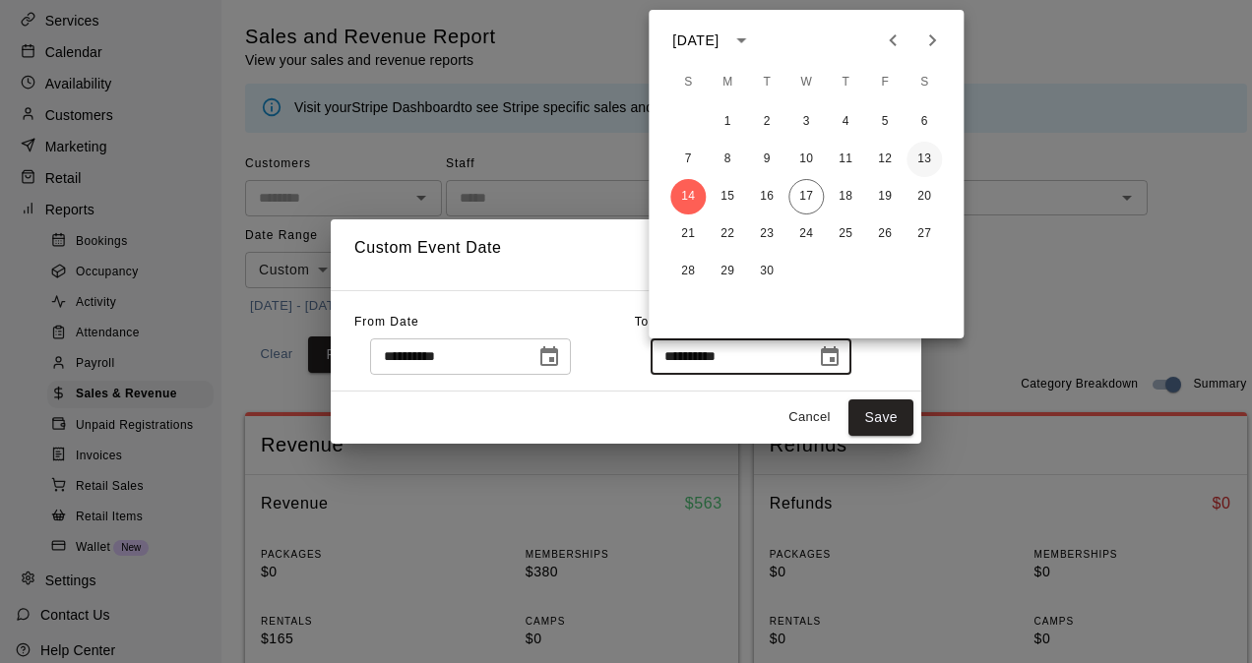
click at [926, 159] on button "13" at bounding box center [924, 159] width 35 height 35
type input "**********"
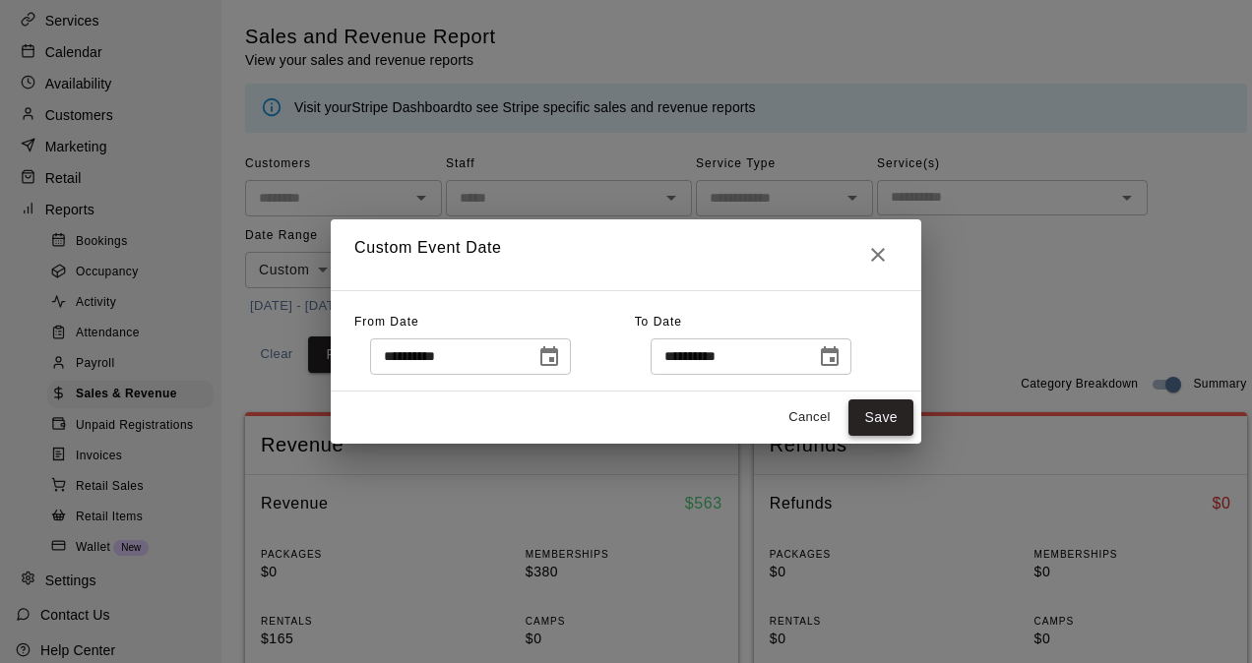
click at [877, 419] on button "Save" at bounding box center [881, 418] width 65 height 36
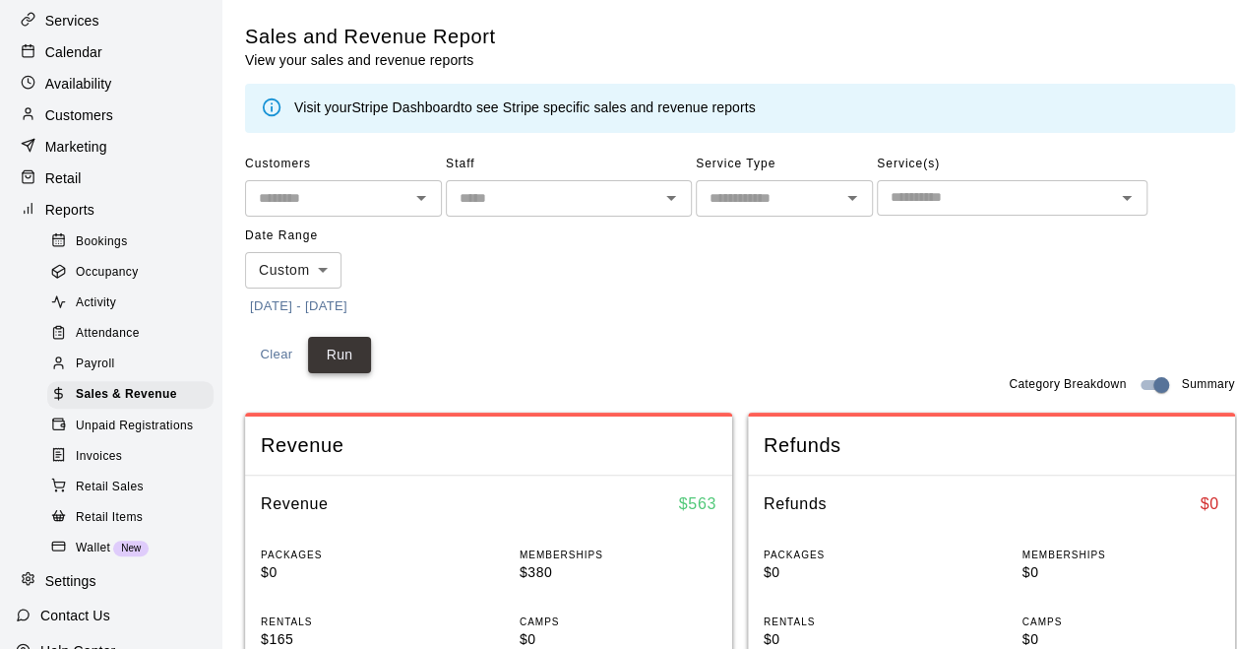
click at [347, 354] on button "Run" at bounding box center [339, 355] width 63 height 36
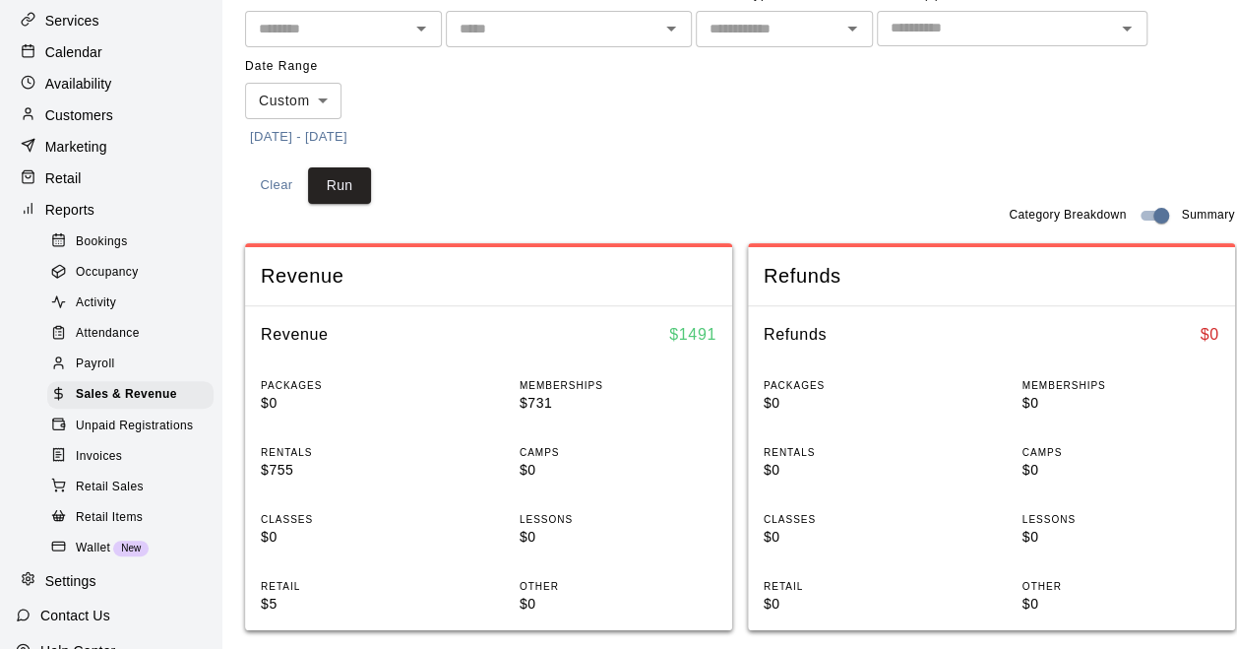
scroll to position [98, 0]
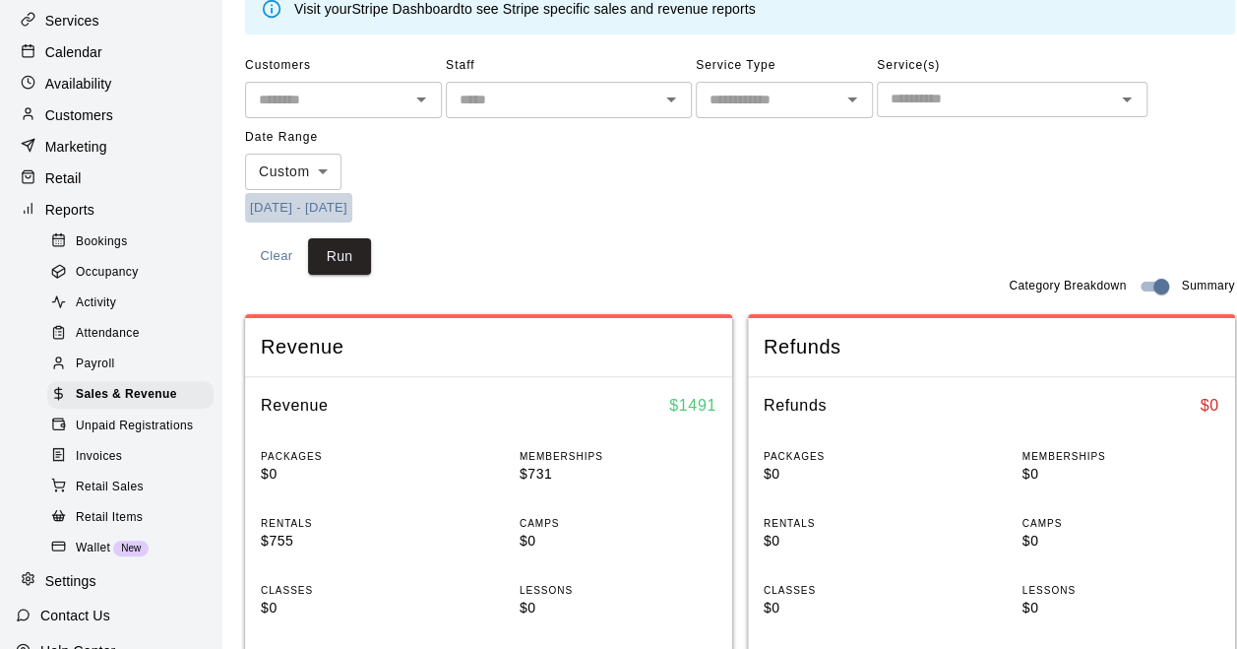
click at [328, 205] on button "[DATE] - [DATE]" at bounding box center [298, 208] width 107 height 31
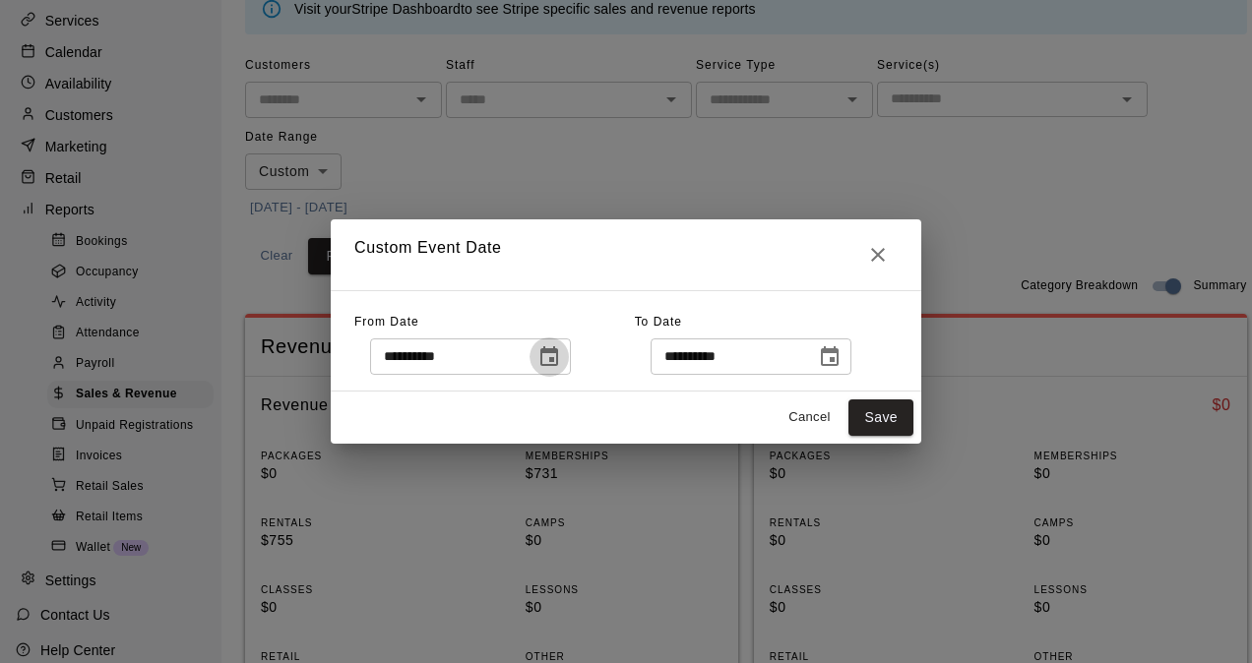
click at [561, 362] on icon "Choose date, selected date is Sep 13, 2025" at bounding box center [549, 358] width 24 height 24
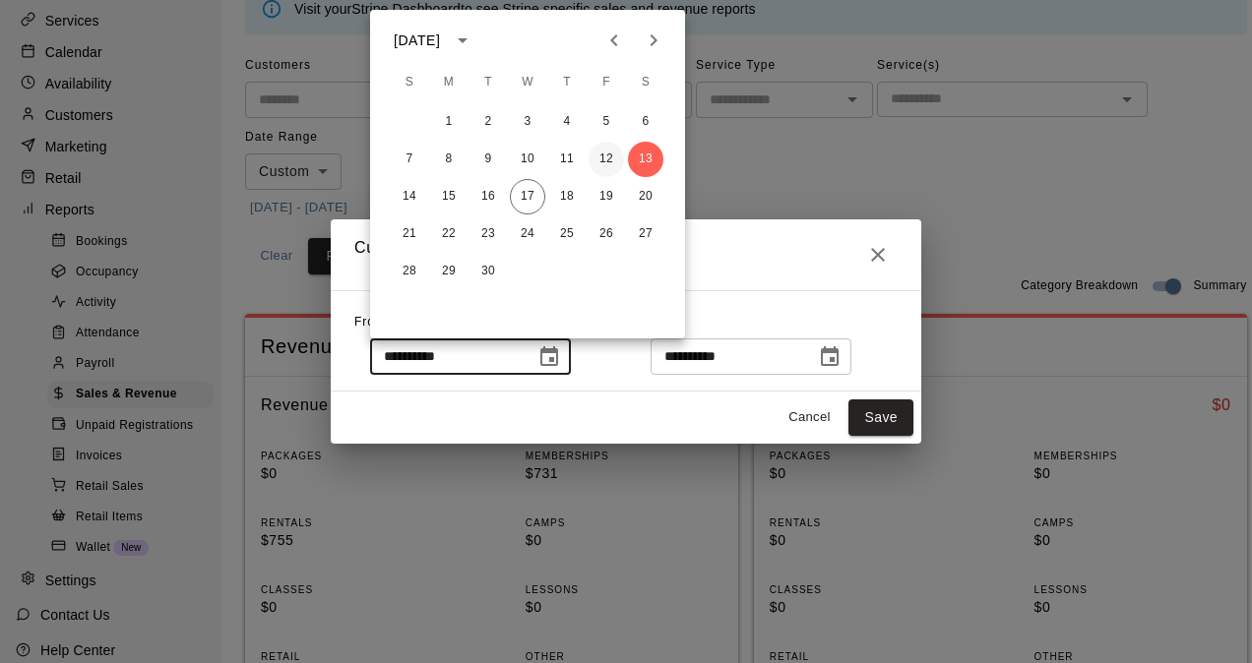
click at [602, 162] on button "12" at bounding box center [606, 159] width 35 height 35
type input "**********"
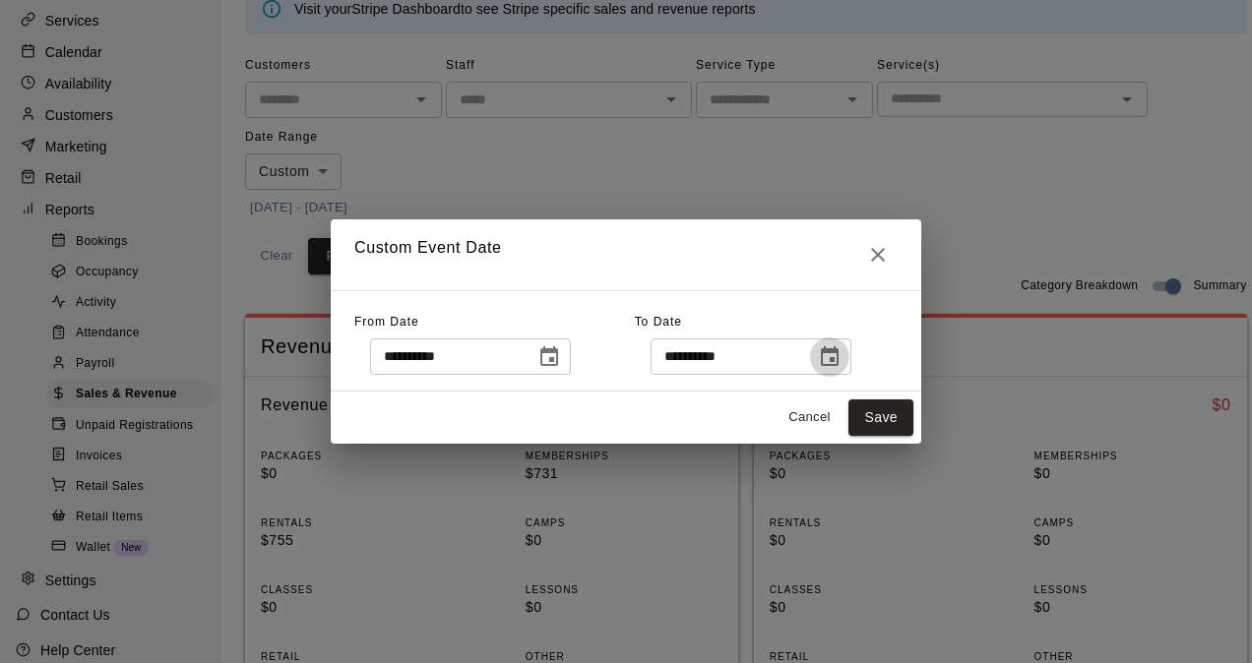
click at [839, 349] on icon "Choose date, selected date is Sep 13, 2025" at bounding box center [830, 357] width 18 height 20
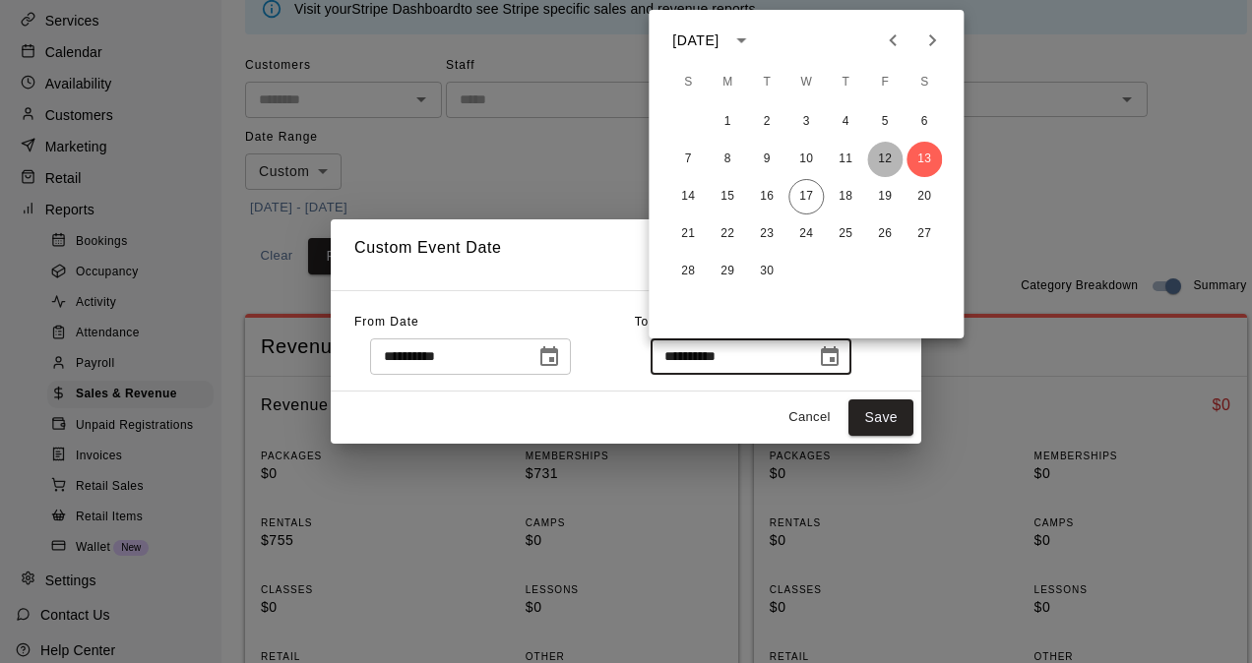
click at [881, 158] on button "12" at bounding box center [884, 159] width 35 height 35
type input "**********"
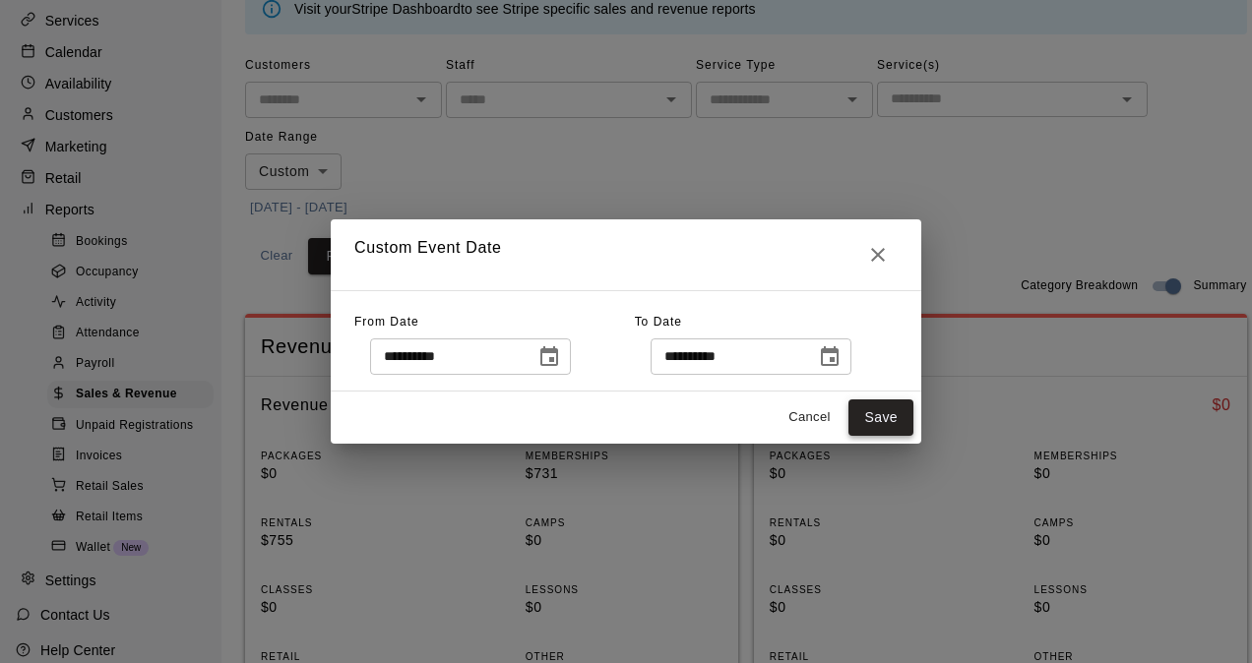
click at [869, 414] on button "Save" at bounding box center [881, 418] width 65 height 36
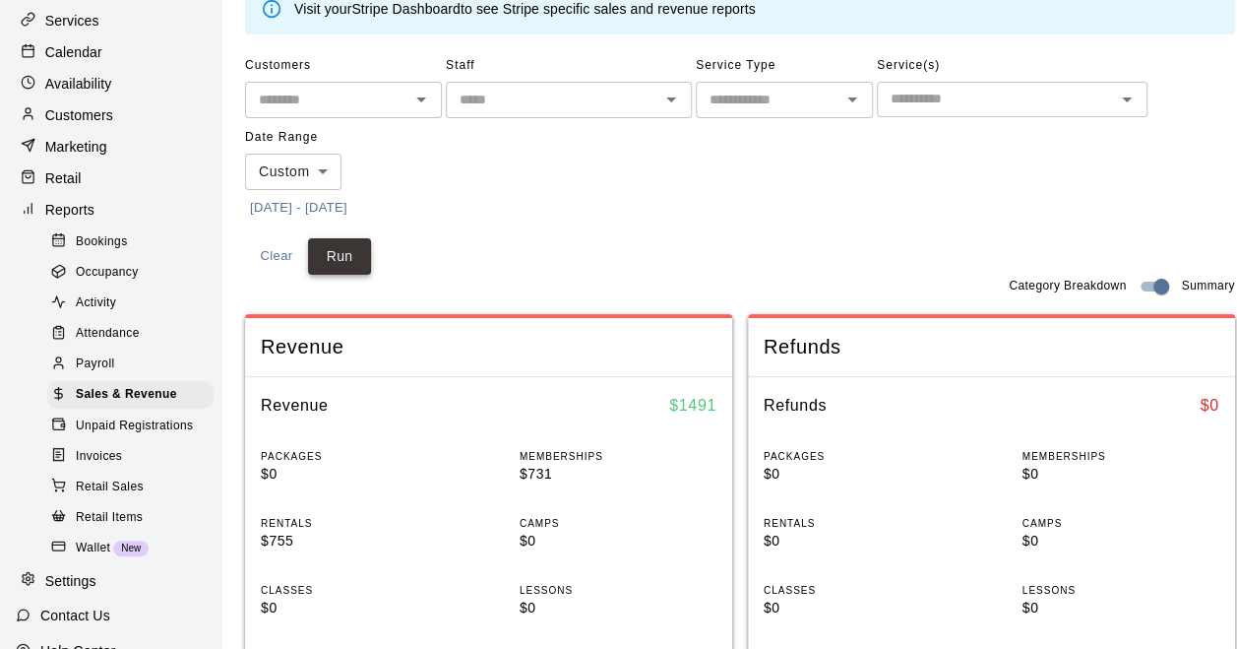
click at [336, 248] on button "Run" at bounding box center [339, 256] width 63 height 36
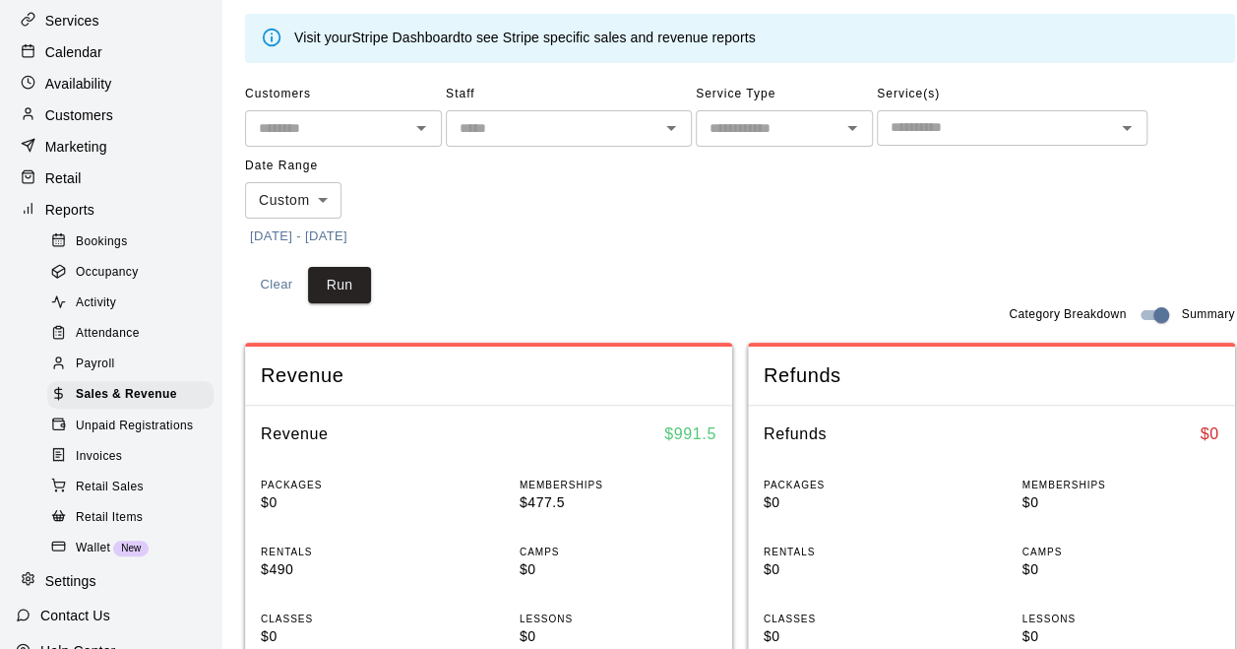
scroll to position [0, 0]
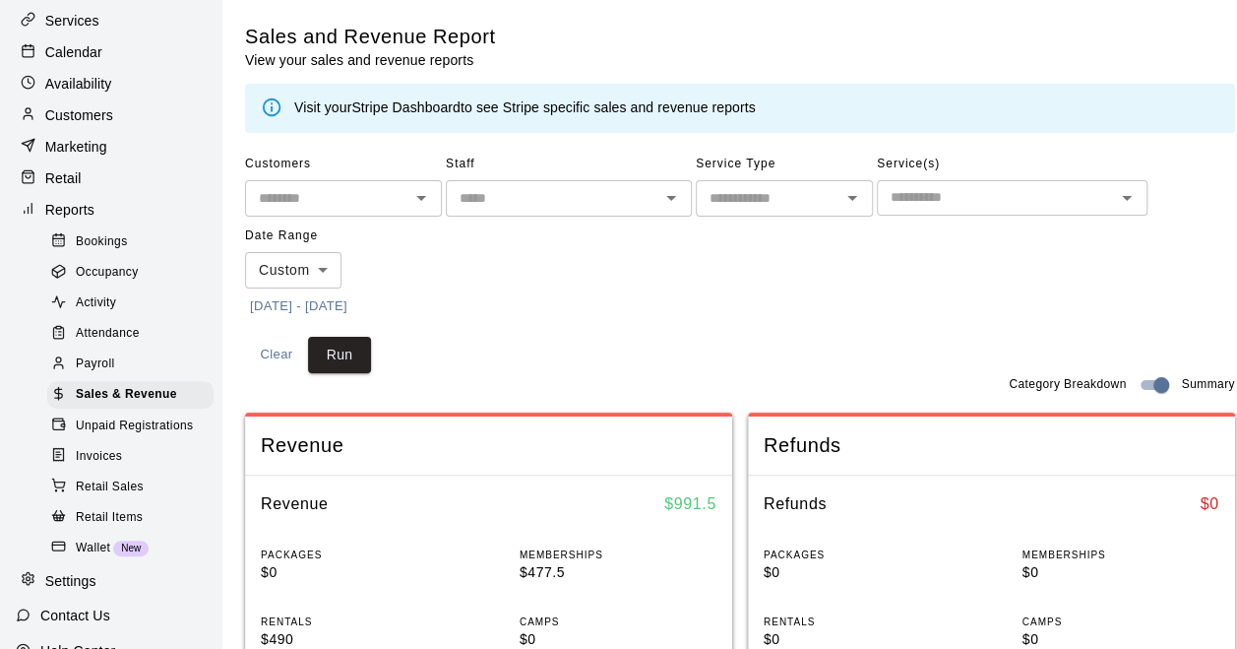
click at [95, 59] on p "Calendar" at bounding box center [73, 52] width 57 height 20
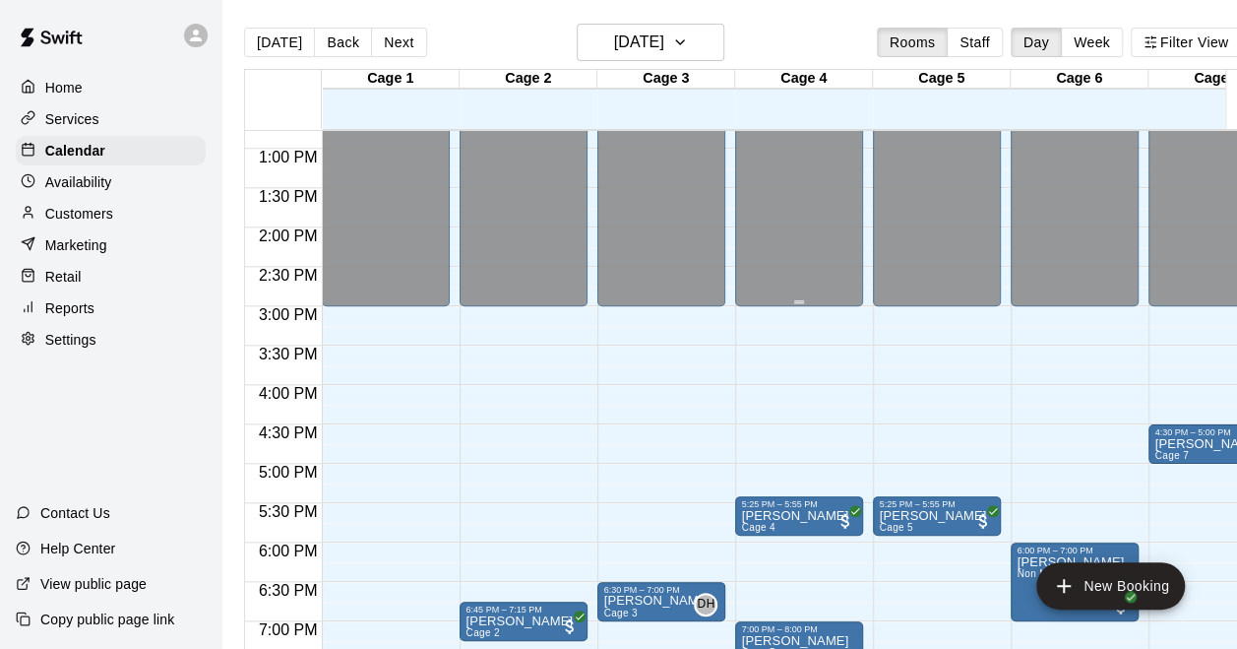
scroll to position [882, 0]
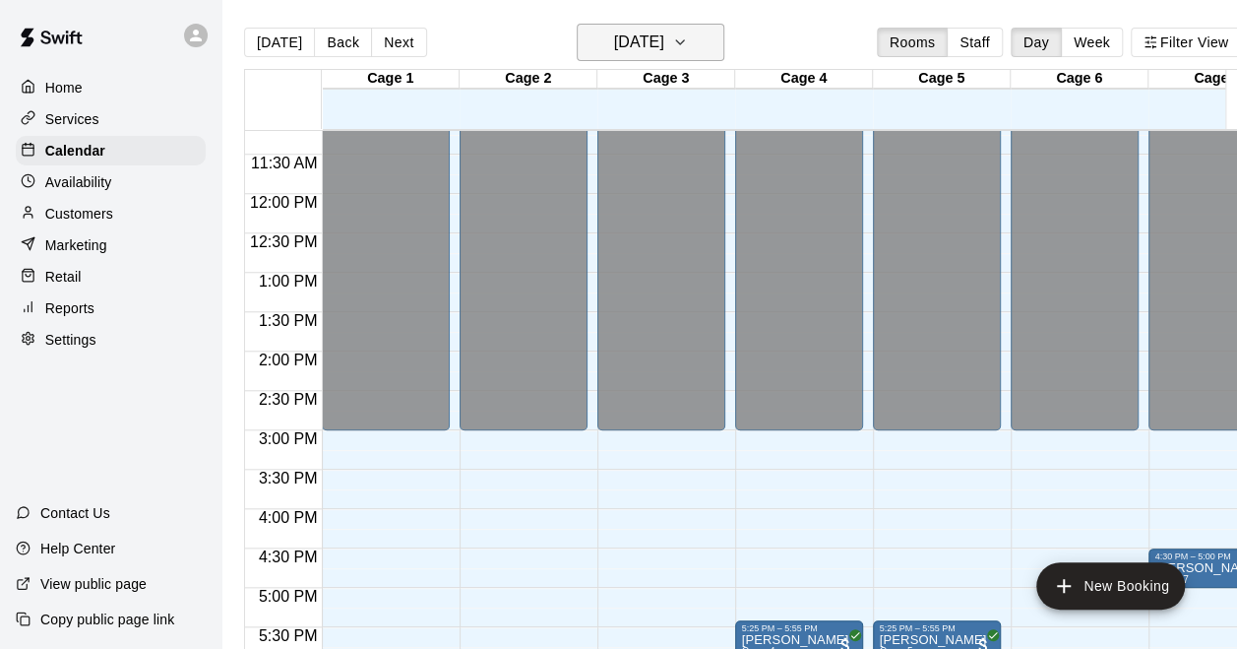
click at [664, 47] on h6 "[DATE]" at bounding box center [639, 43] width 50 height 28
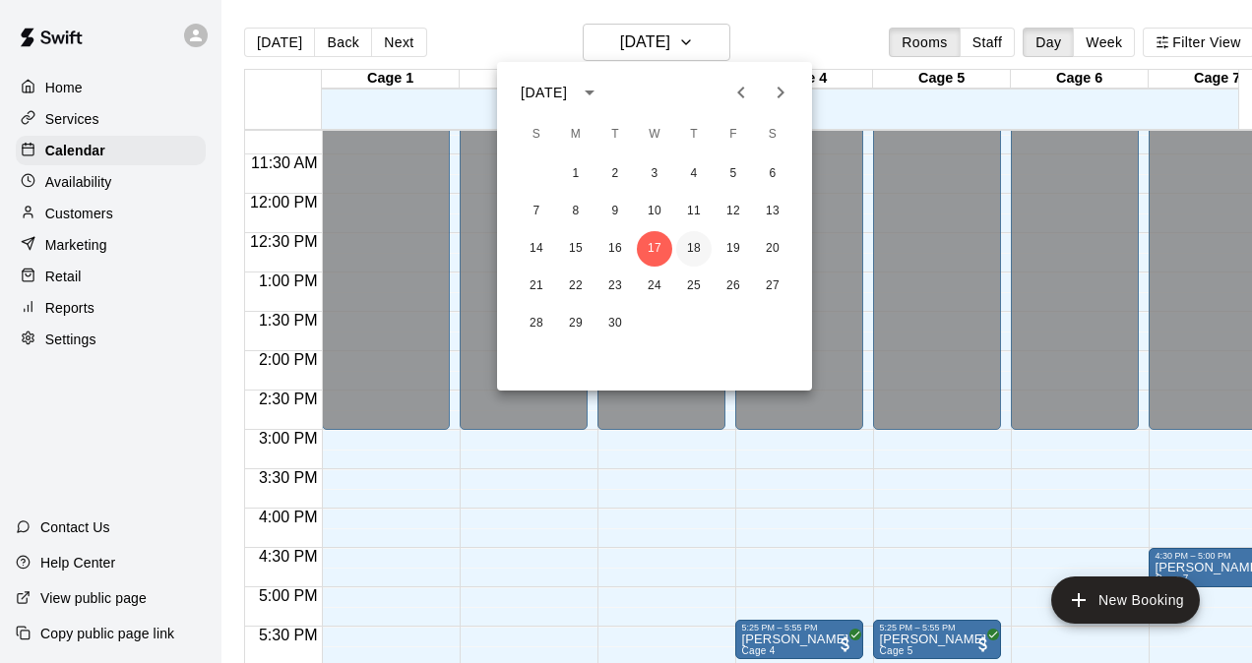
click at [697, 242] on button "18" at bounding box center [693, 248] width 35 height 35
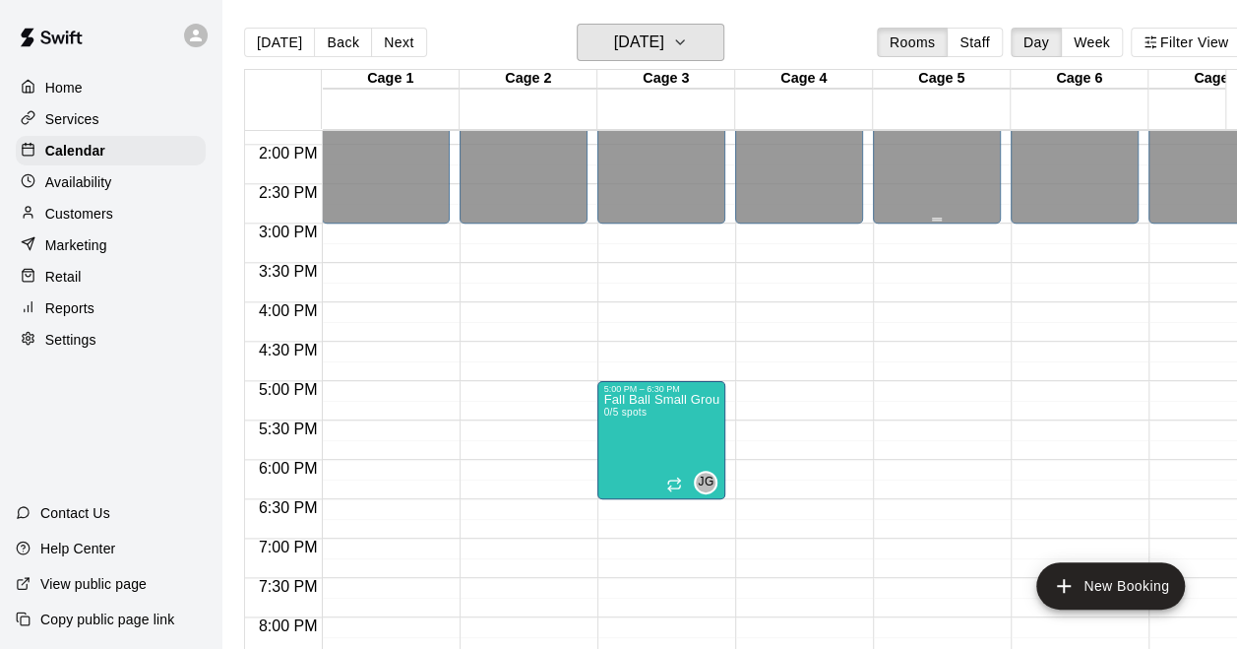
scroll to position [980, 0]
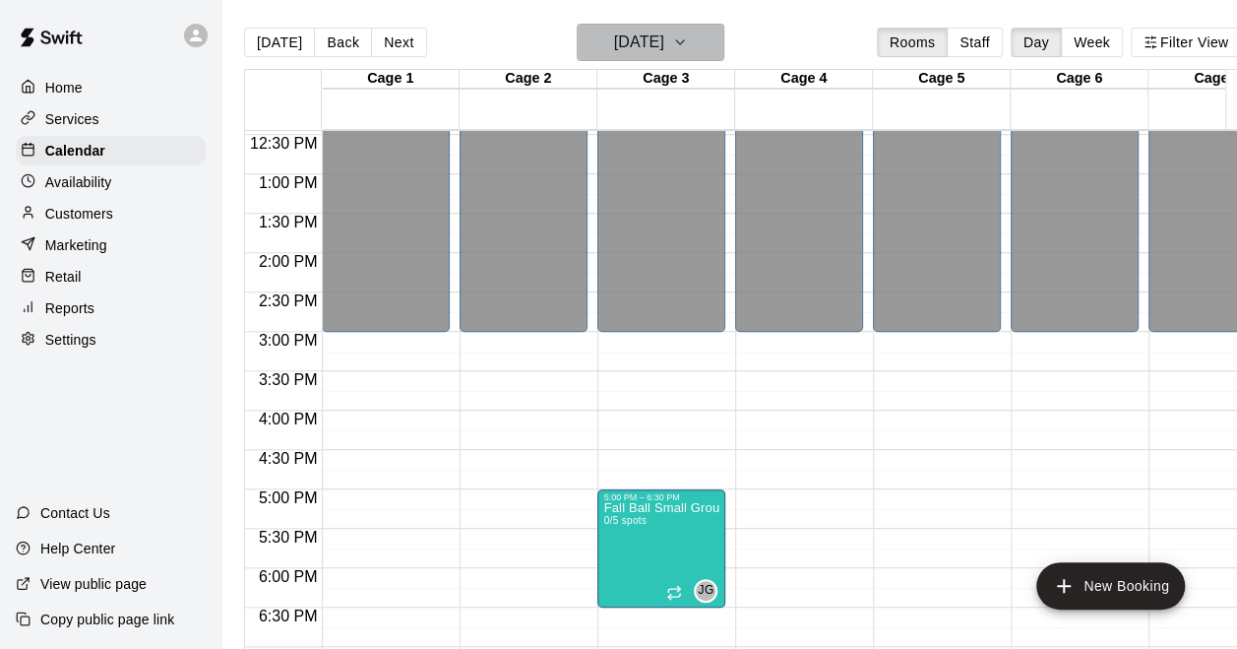
click at [650, 46] on h6 "[DATE]" at bounding box center [639, 43] width 50 height 28
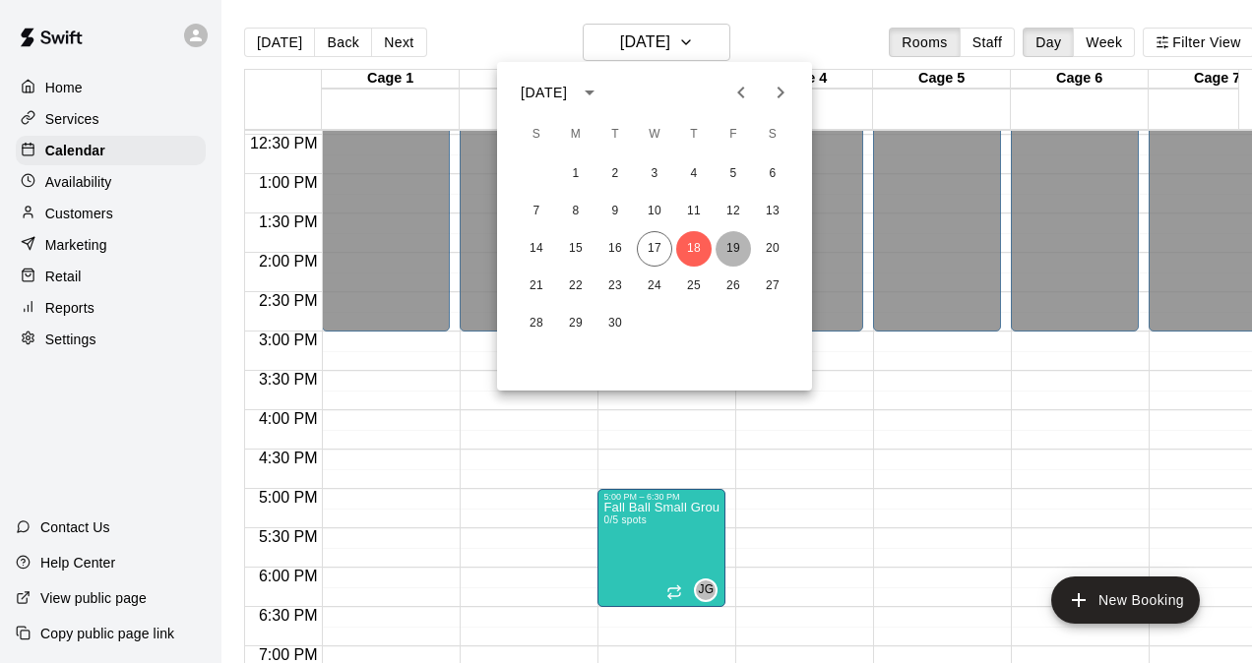
click at [734, 244] on button "19" at bounding box center [733, 248] width 35 height 35
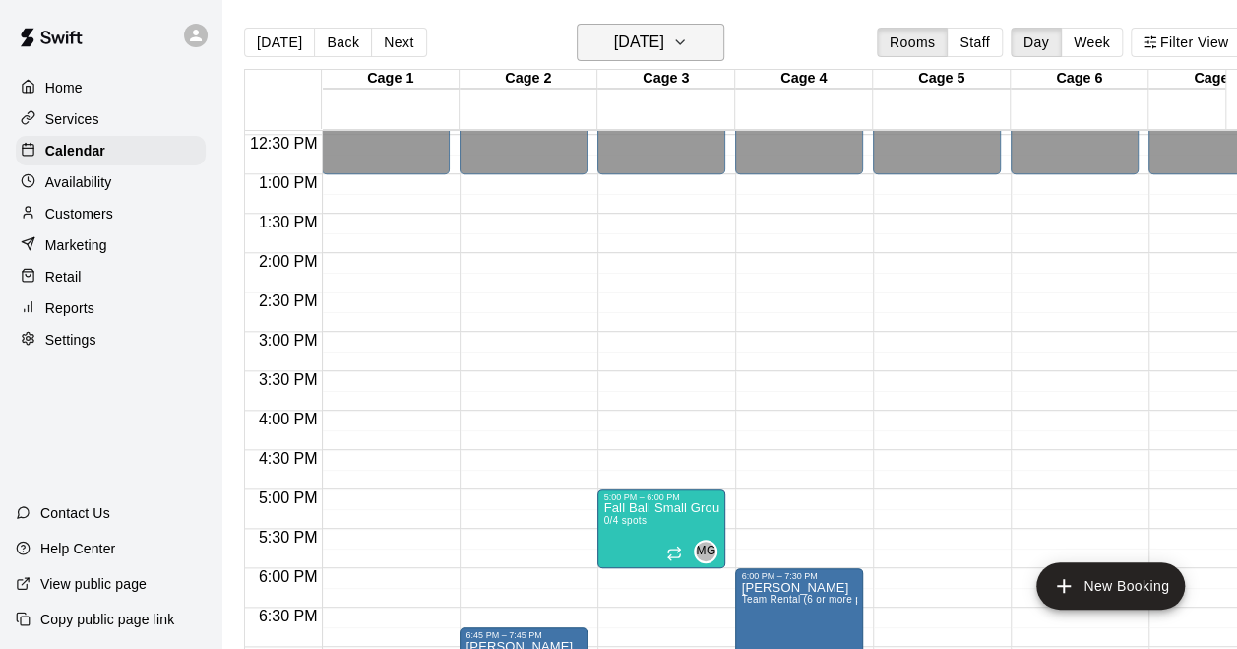
click at [664, 33] on h6 "[DATE]" at bounding box center [639, 43] width 50 height 28
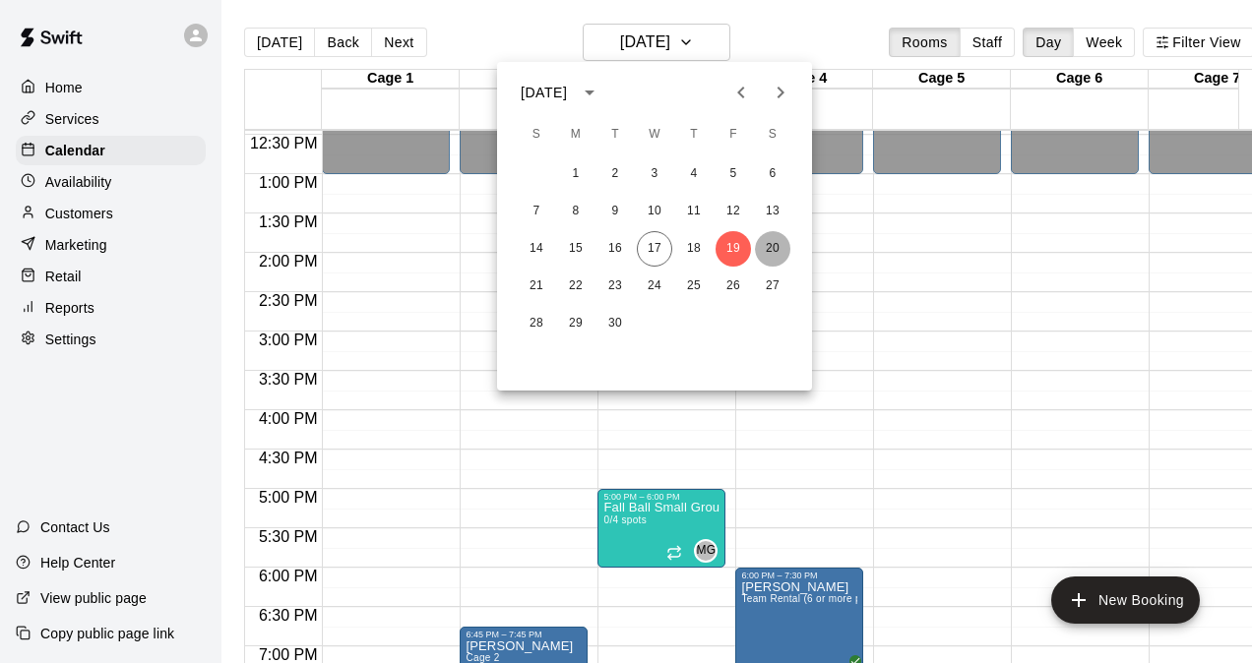
click at [779, 242] on button "20" at bounding box center [772, 248] width 35 height 35
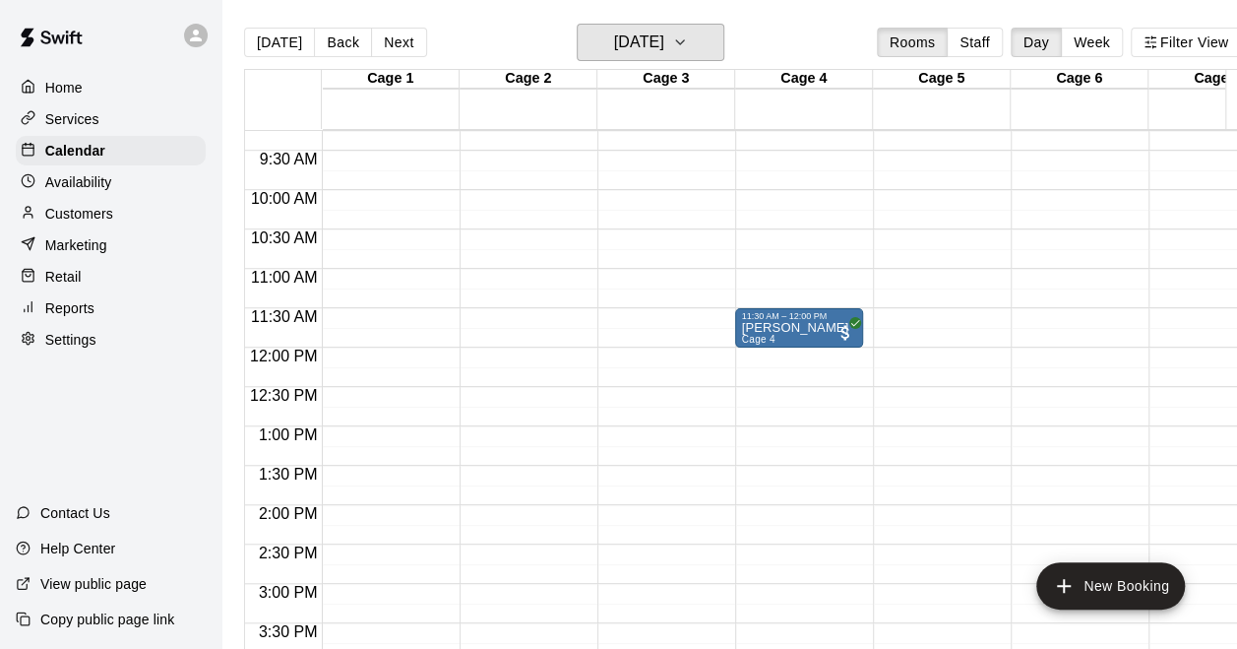
scroll to position [685, 0]
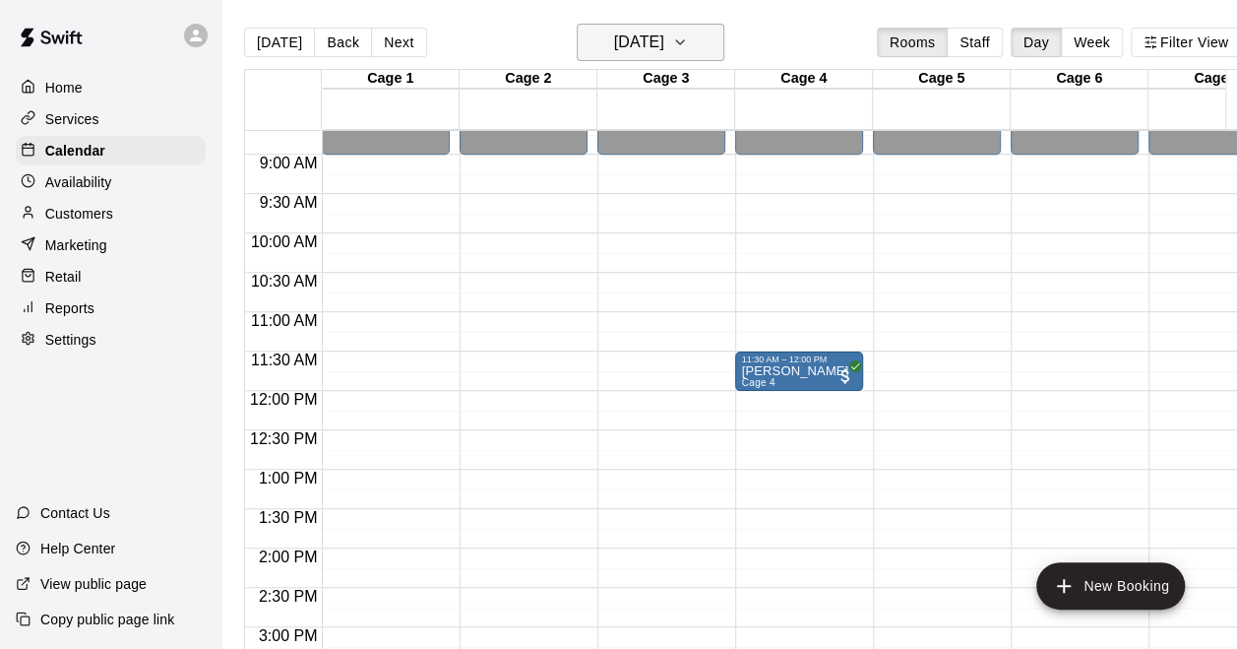
click at [664, 29] on h6 "[DATE]" at bounding box center [639, 43] width 50 height 28
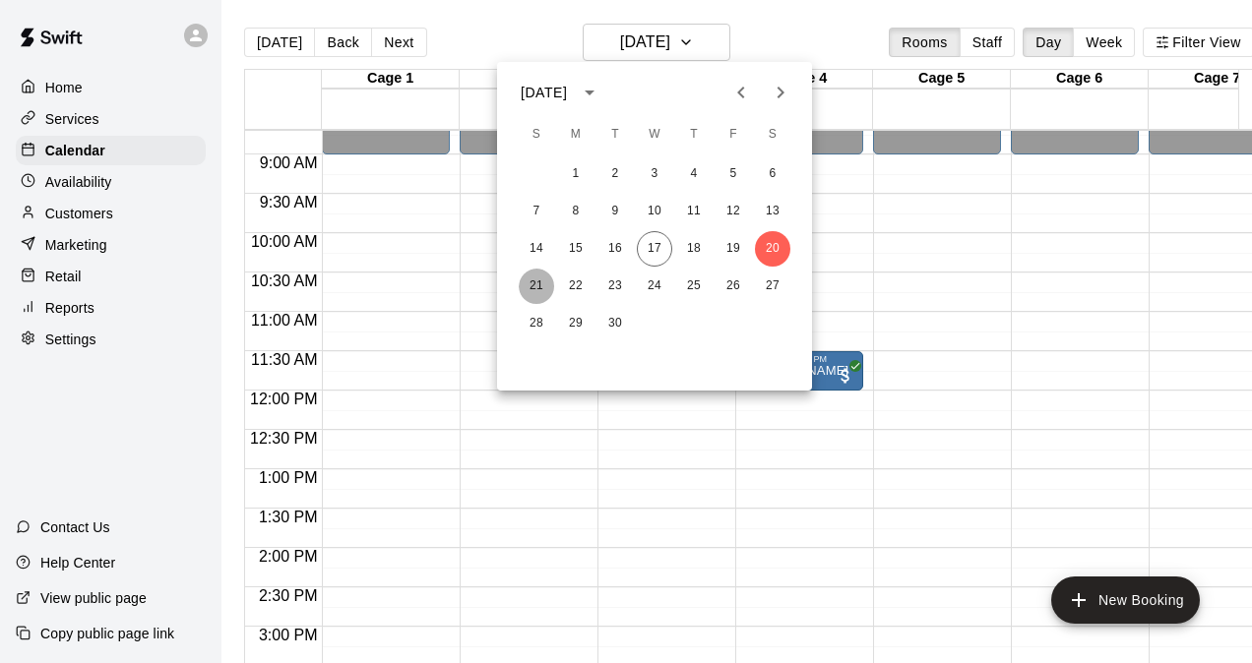
click at [540, 292] on button "21" at bounding box center [536, 286] width 35 height 35
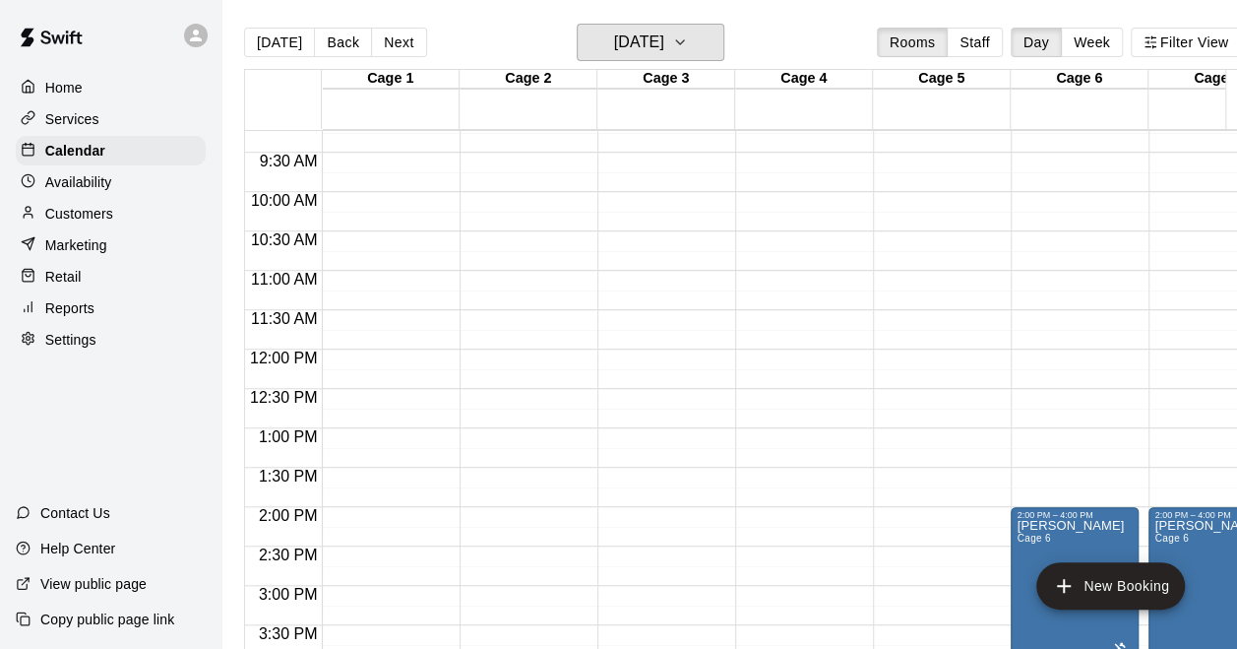
scroll to position [488, 0]
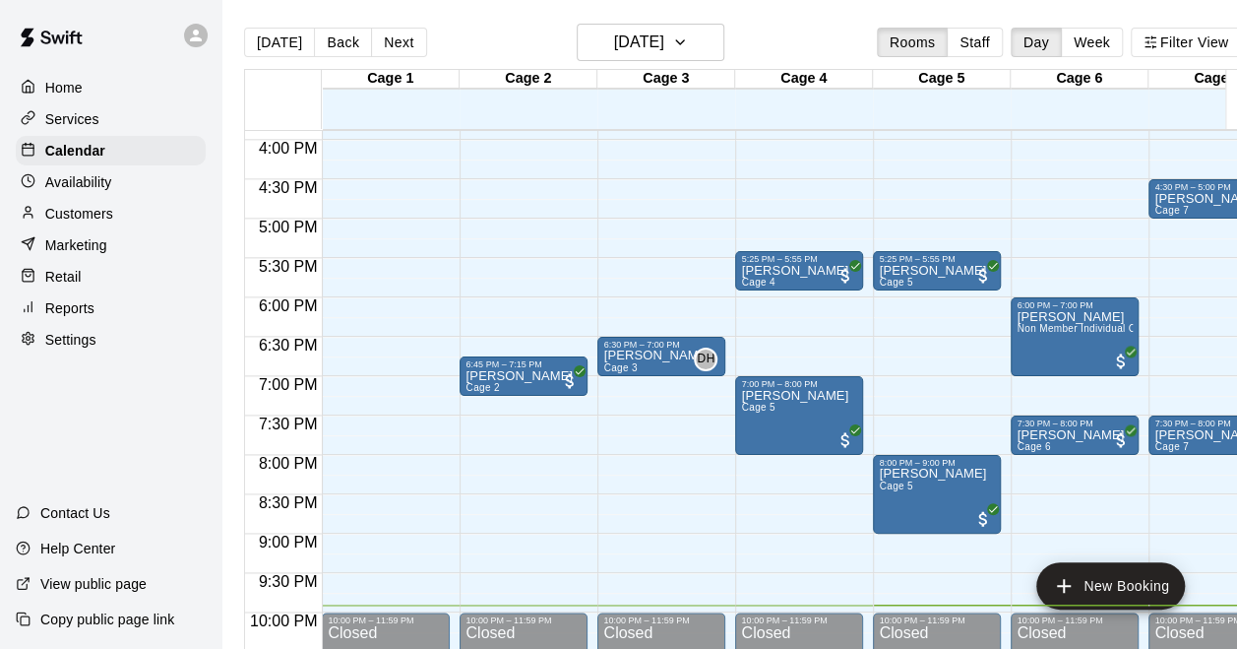
scroll to position [1054, 0]
